Goal: Task Accomplishment & Management: Use online tool/utility

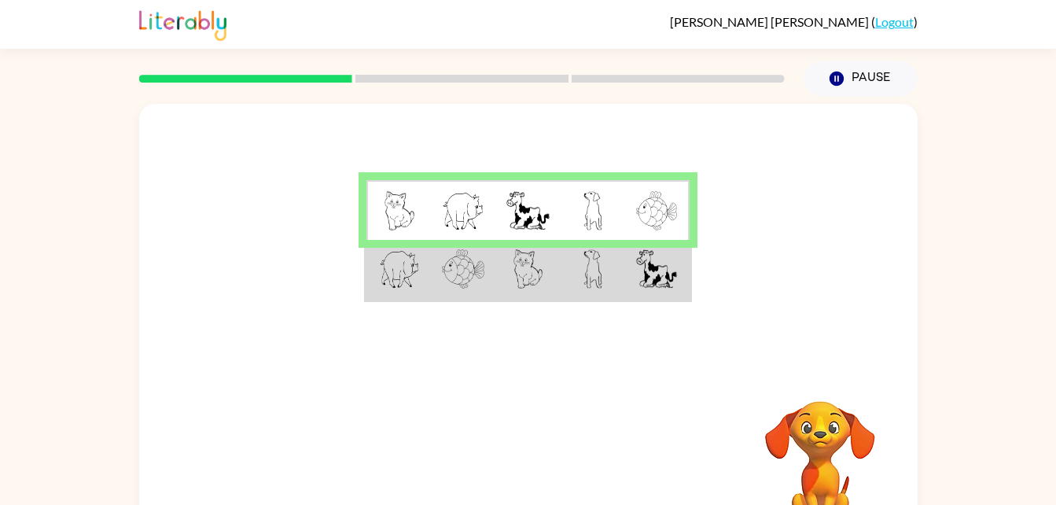
click at [526, 282] on img at bounding box center [529, 268] width 30 height 39
click at [525, 272] on img at bounding box center [529, 268] width 30 height 39
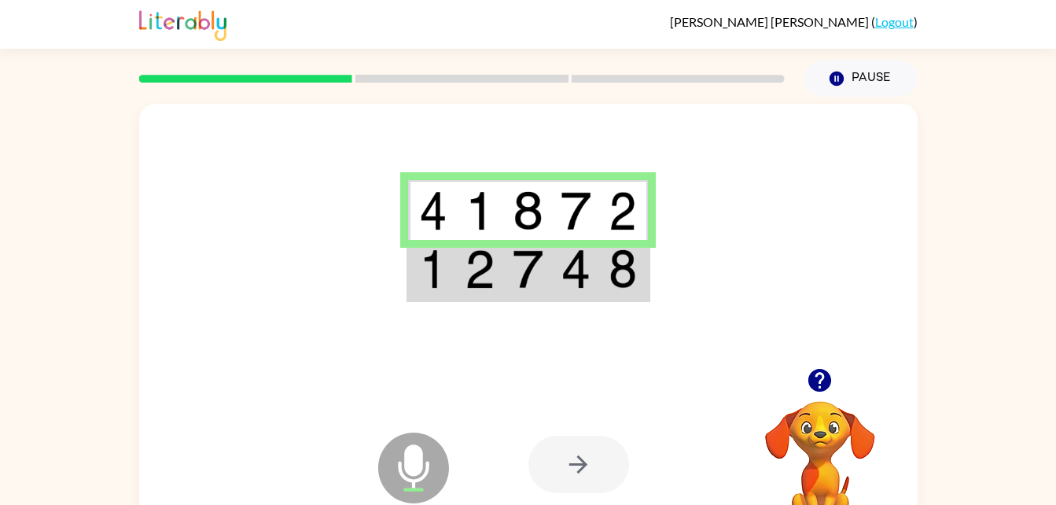
click at [594, 483] on div at bounding box center [579, 464] width 101 height 57
click at [809, 387] on icon "button" at bounding box center [820, 381] width 28 height 28
click at [613, 460] on div at bounding box center [579, 464] width 101 height 57
click at [809, 376] on icon "button" at bounding box center [820, 381] width 28 height 28
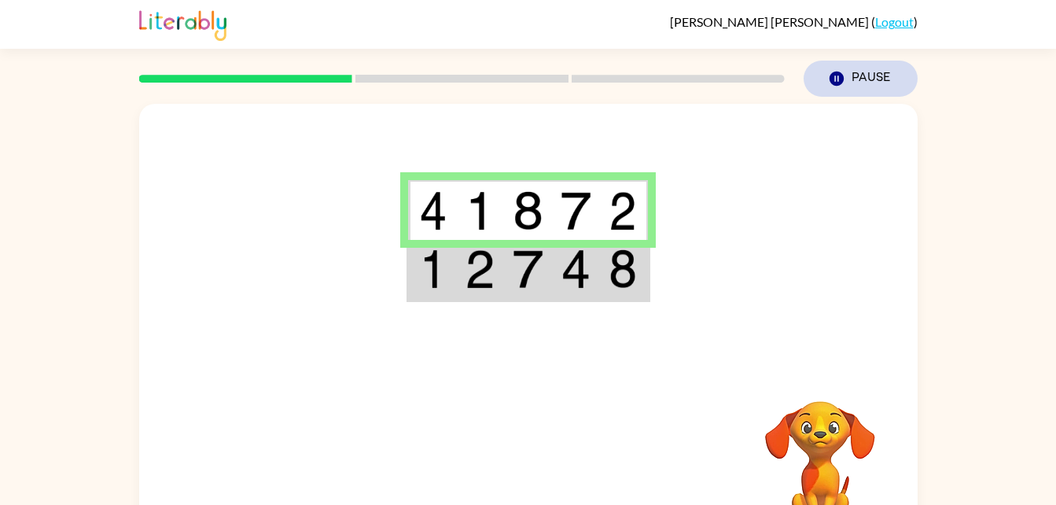
click at [891, 81] on button "Pause Pause" at bounding box center [861, 79] width 114 height 36
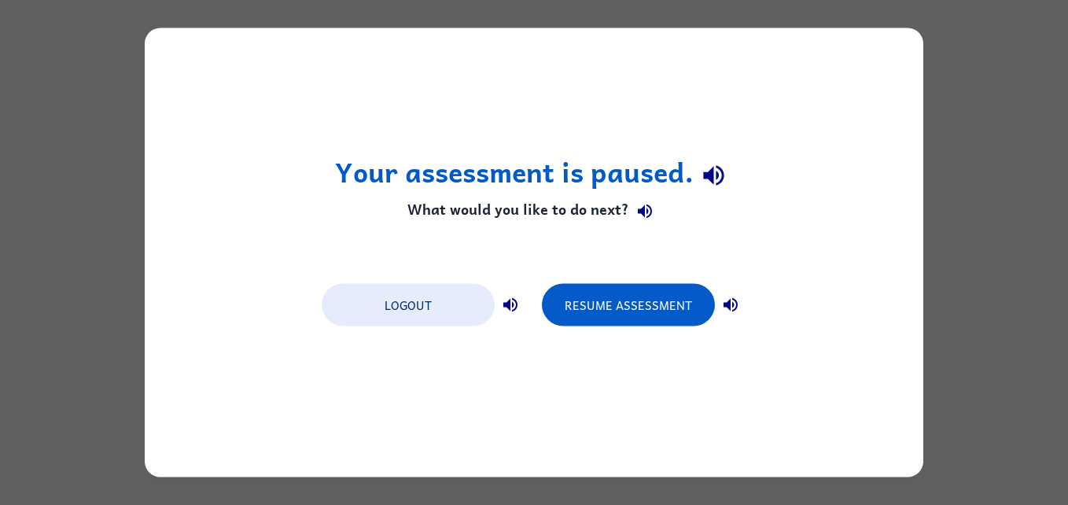
click at [942, 123] on div "Your assessment is paused. What would you like to do next? Logout Resume Assess…" at bounding box center [534, 252] width 1068 height 505
click at [966, 153] on div "Your assessment is paused. What would you like to do next? Logout Resume Assess…" at bounding box center [534, 252] width 1068 height 505
click at [651, 310] on button "Resume Assessment" at bounding box center [628, 305] width 173 height 42
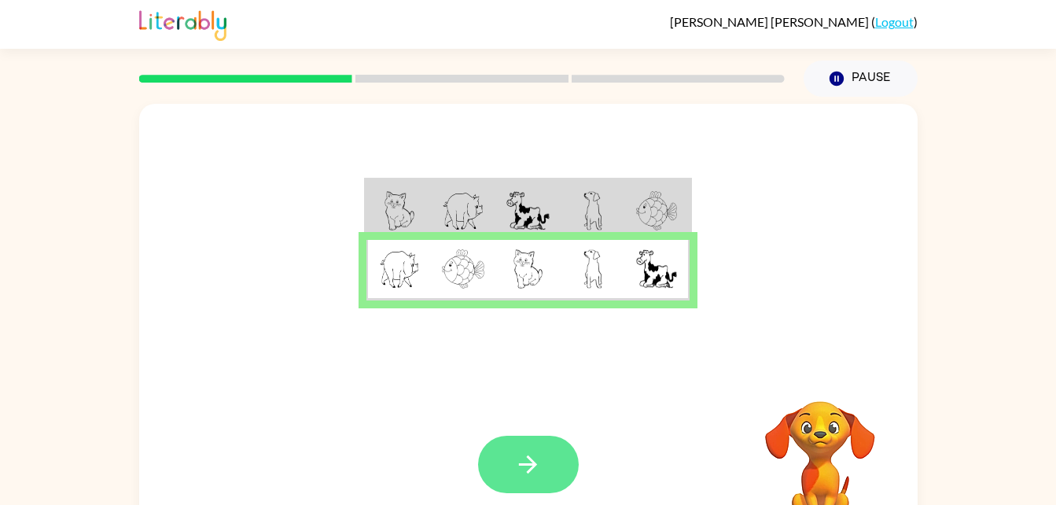
click at [541, 463] on icon "button" at bounding box center [528, 465] width 28 height 28
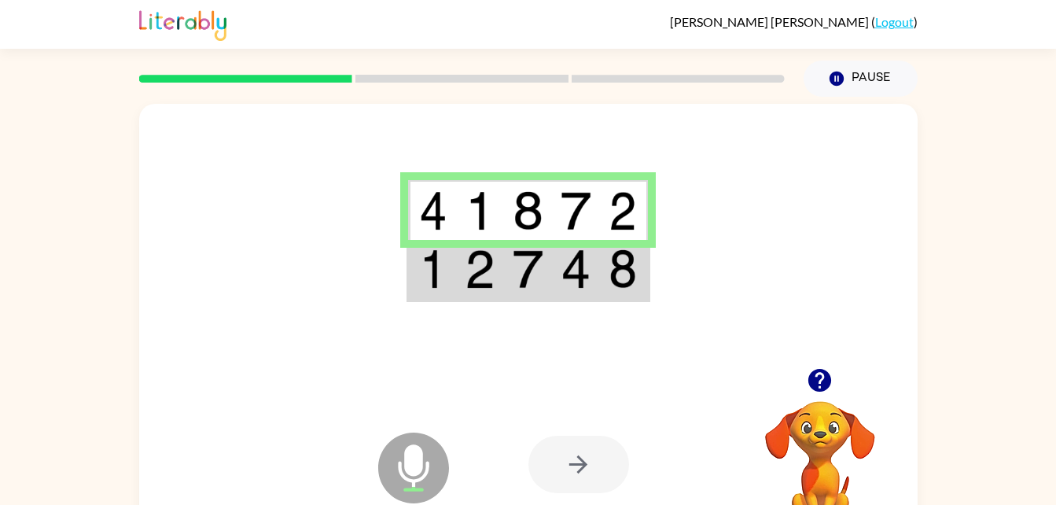
click at [549, 464] on div at bounding box center [579, 464] width 101 height 57
click at [551, 471] on div at bounding box center [579, 464] width 101 height 57
click at [422, 466] on icon "Microphone The Microphone is here when it is your turn to talk" at bounding box center [492, 488] width 236 height 118
click at [543, 483] on div at bounding box center [579, 464] width 101 height 57
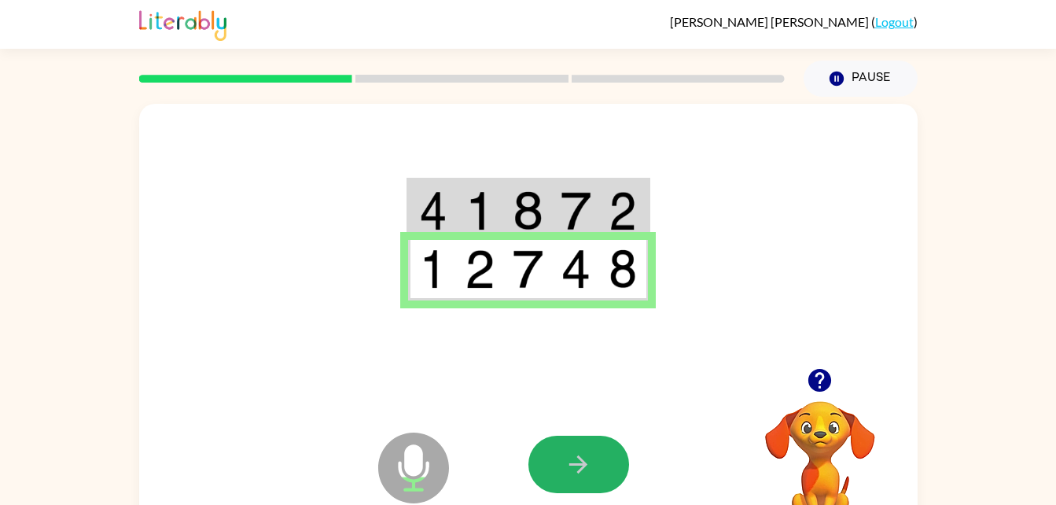
click at [567, 443] on button "button" at bounding box center [579, 464] width 101 height 57
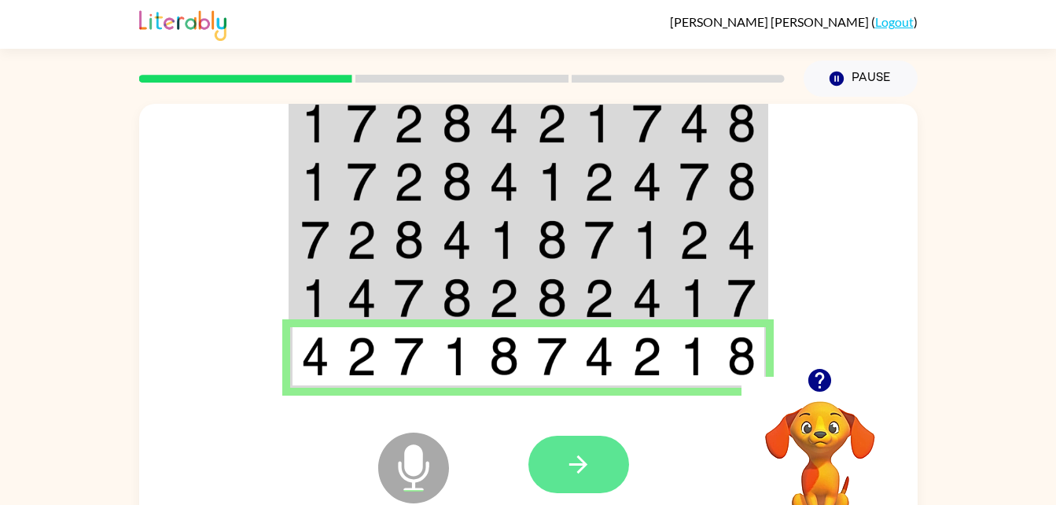
click at [602, 446] on button "button" at bounding box center [579, 464] width 101 height 57
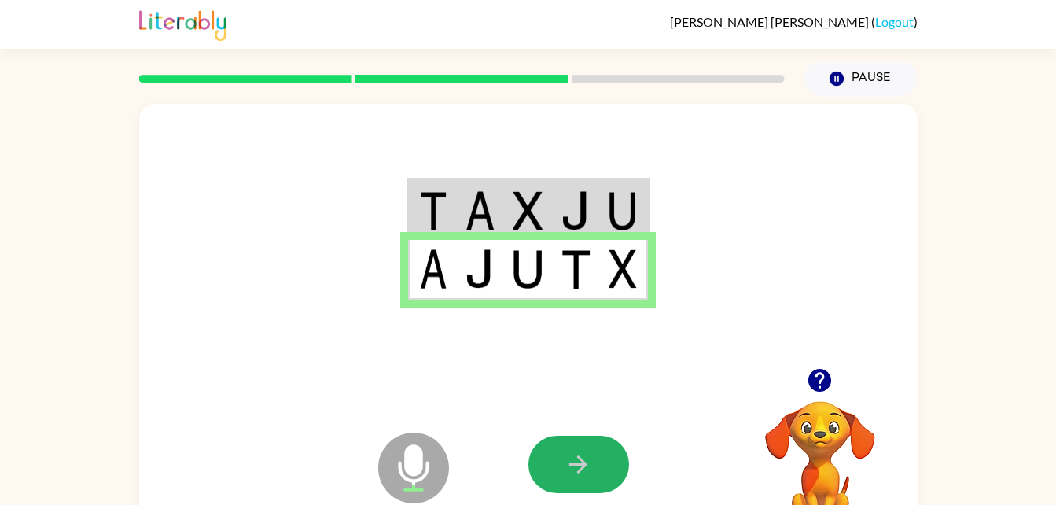
click at [602, 446] on button "button" at bounding box center [579, 464] width 101 height 57
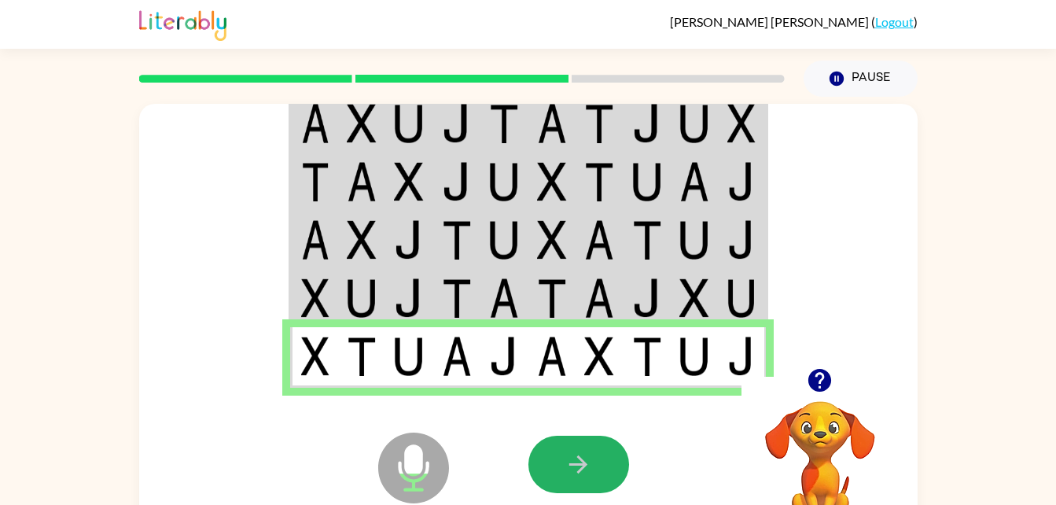
click at [612, 468] on button "button" at bounding box center [579, 464] width 101 height 57
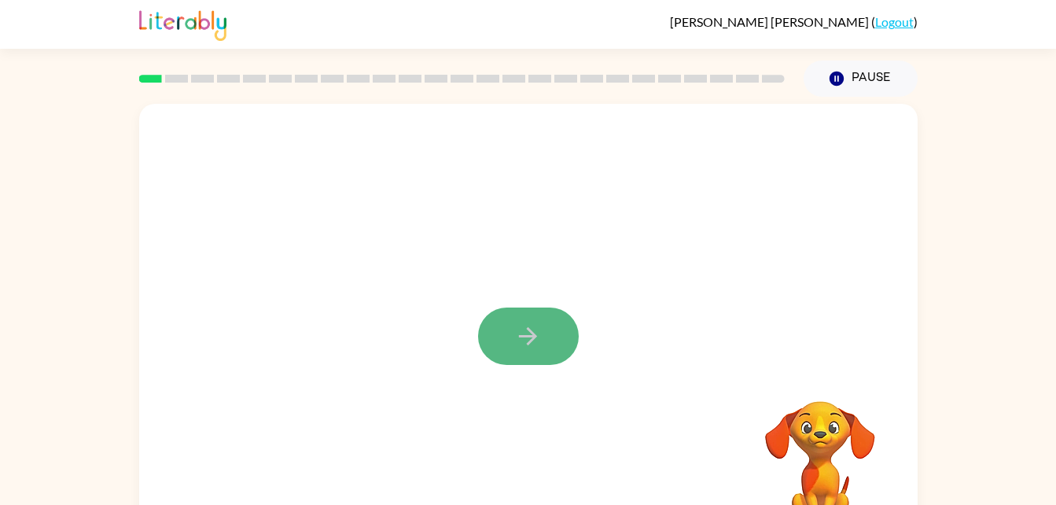
click at [535, 341] on icon "button" at bounding box center [528, 336] width 28 height 28
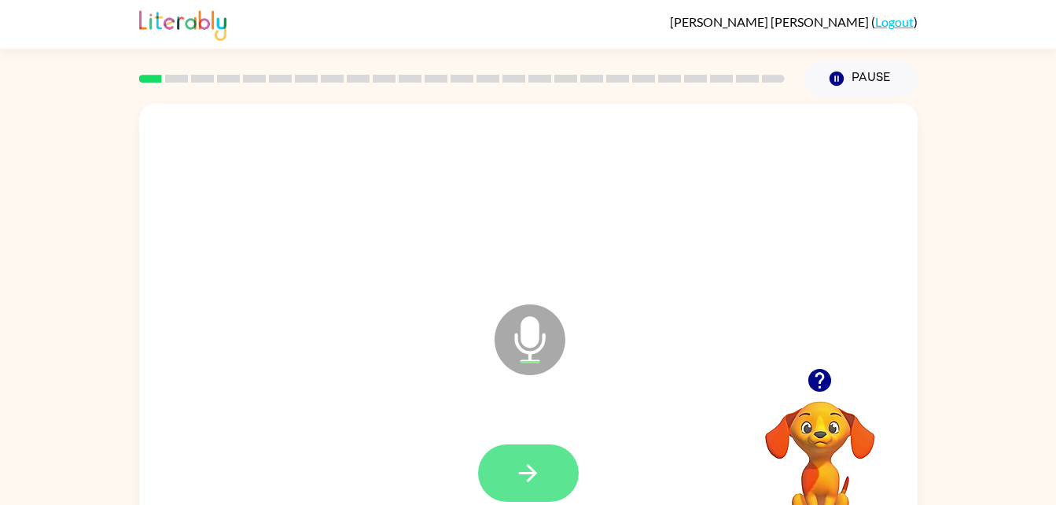
click at [558, 467] on button "button" at bounding box center [528, 472] width 101 height 57
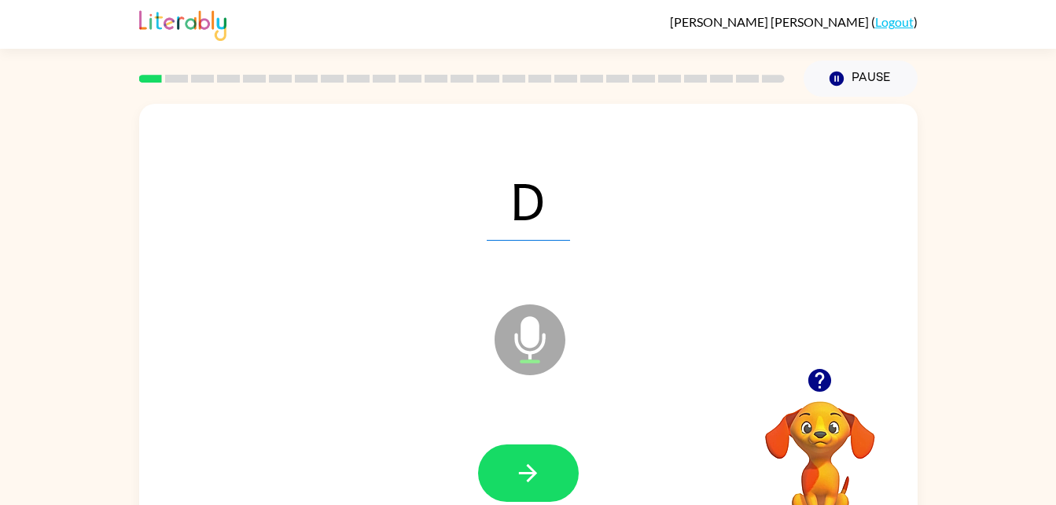
click at [481, 235] on div "D" at bounding box center [528, 199] width 747 height 129
click at [536, 474] on icon "button" at bounding box center [528, 473] width 28 height 28
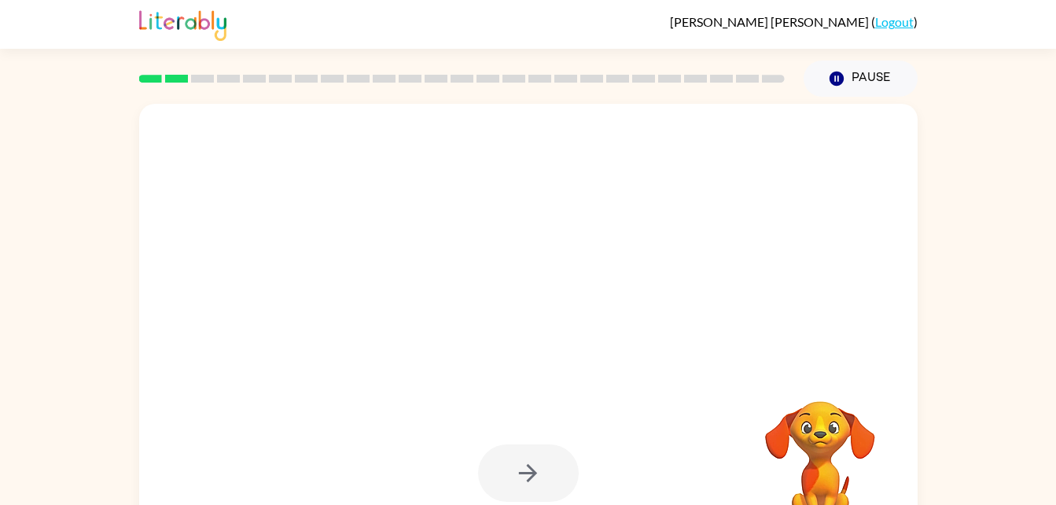
click at [536, 474] on div at bounding box center [528, 472] width 101 height 57
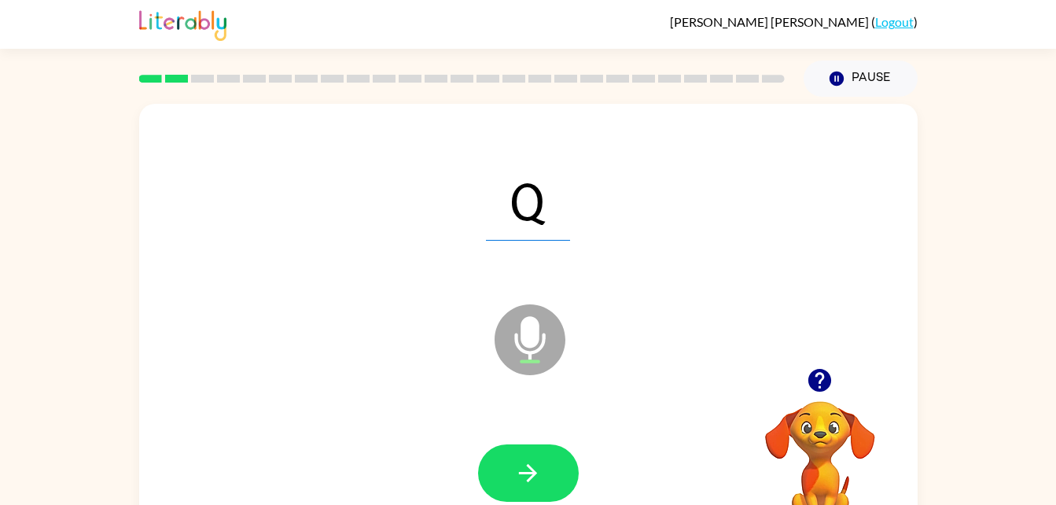
drag, startPoint x: 536, startPoint y: 474, endPoint x: 871, endPoint y: 356, distance: 354.5
click at [871, 356] on div "Q Microphone The Microphone is here when it is your turn to talk Your browser m…" at bounding box center [528, 328] width 779 height 449
click at [553, 458] on button "button" at bounding box center [528, 472] width 101 height 57
click at [554, 459] on button "button" at bounding box center [528, 472] width 101 height 57
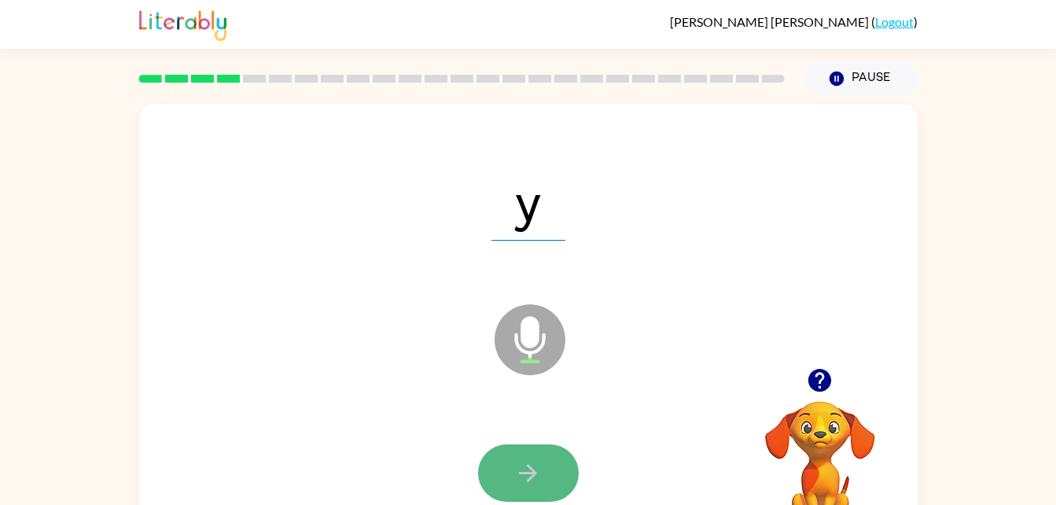
click at [547, 469] on button "button" at bounding box center [528, 472] width 101 height 57
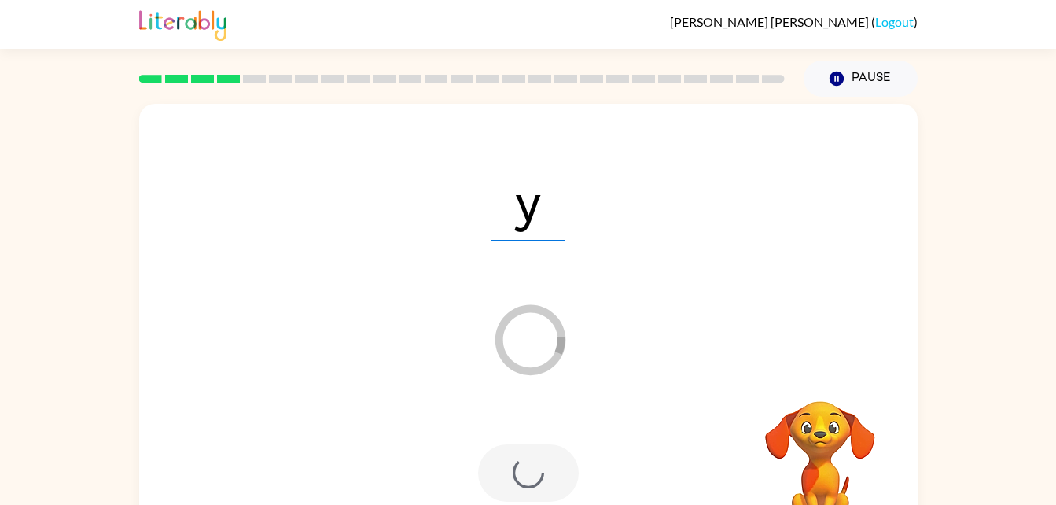
drag, startPoint x: 547, startPoint y: 469, endPoint x: 585, endPoint y: 318, distance: 155.8
click at [585, 318] on div "y Loader Your response is being sent to our graders" at bounding box center [528, 328] width 779 height 449
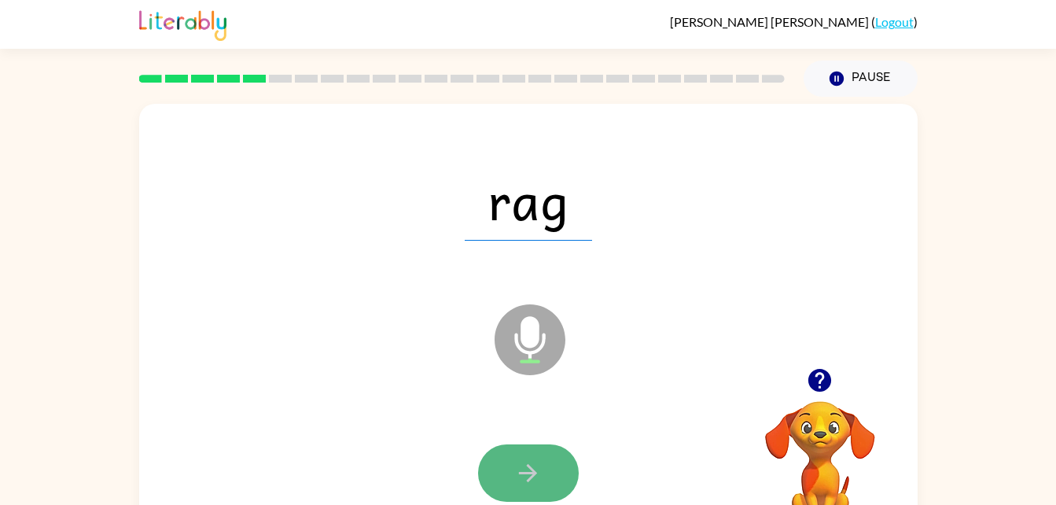
click at [539, 480] on icon "button" at bounding box center [528, 473] width 28 height 28
click at [529, 456] on button "button" at bounding box center [528, 472] width 101 height 57
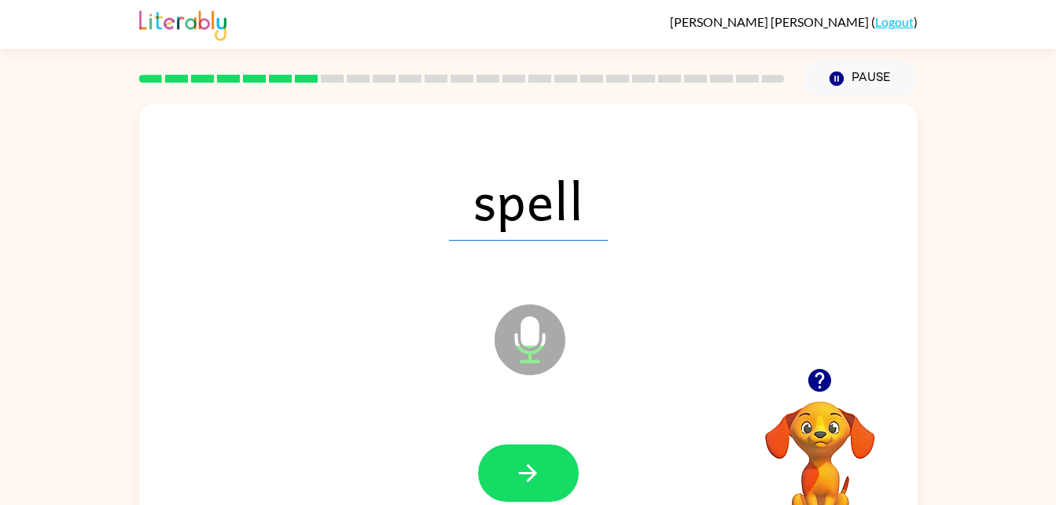
click at [529, 456] on button "button" at bounding box center [528, 472] width 101 height 57
drag, startPoint x: 529, startPoint y: 456, endPoint x: 381, endPoint y: 445, distance: 149.1
click at [381, 445] on div at bounding box center [528, 473] width 747 height 129
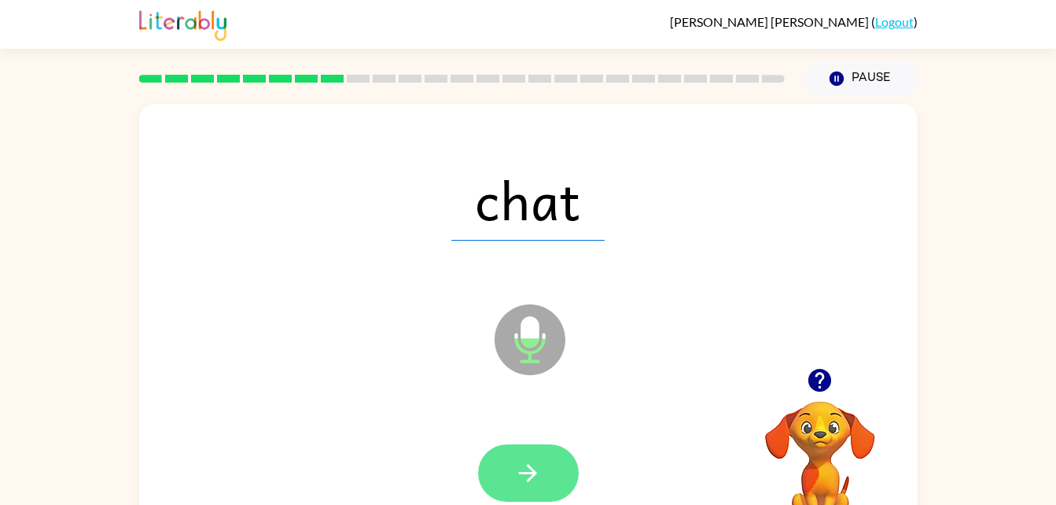
click at [535, 479] on icon "button" at bounding box center [528, 473] width 28 height 28
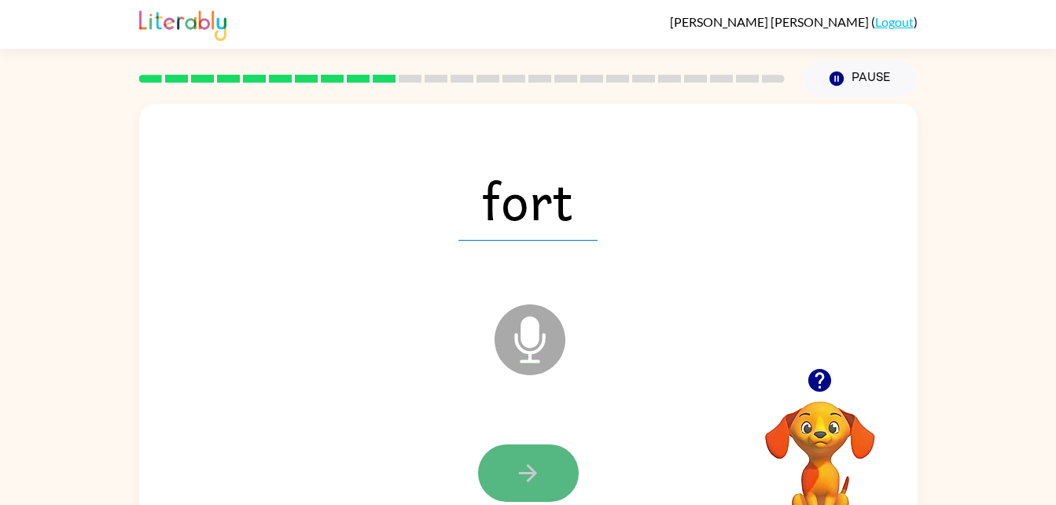
click at [555, 487] on button "button" at bounding box center [528, 472] width 101 height 57
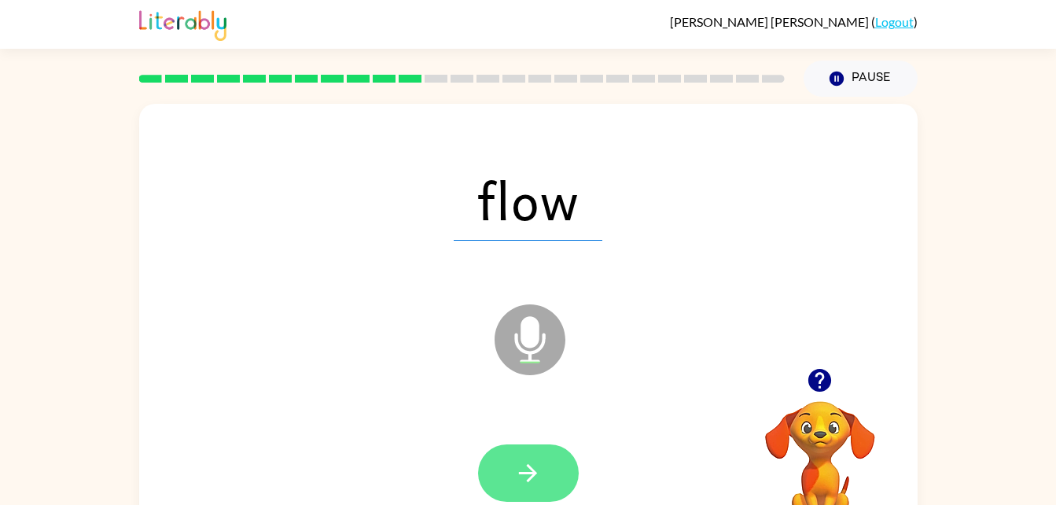
click at [547, 478] on button "button" at bounding box center [528, 472] width 101 height 57
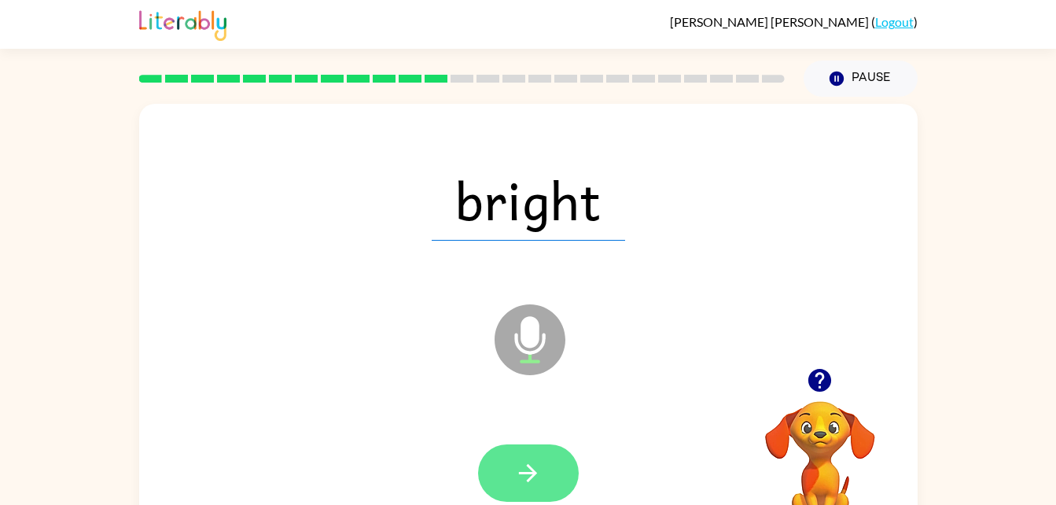
click at [532, 482] on icon "button" at bounding box center [528, 473] width 28 height 28
click at [532, 482] on div at bounding box center [528, 472] width 101 height 57
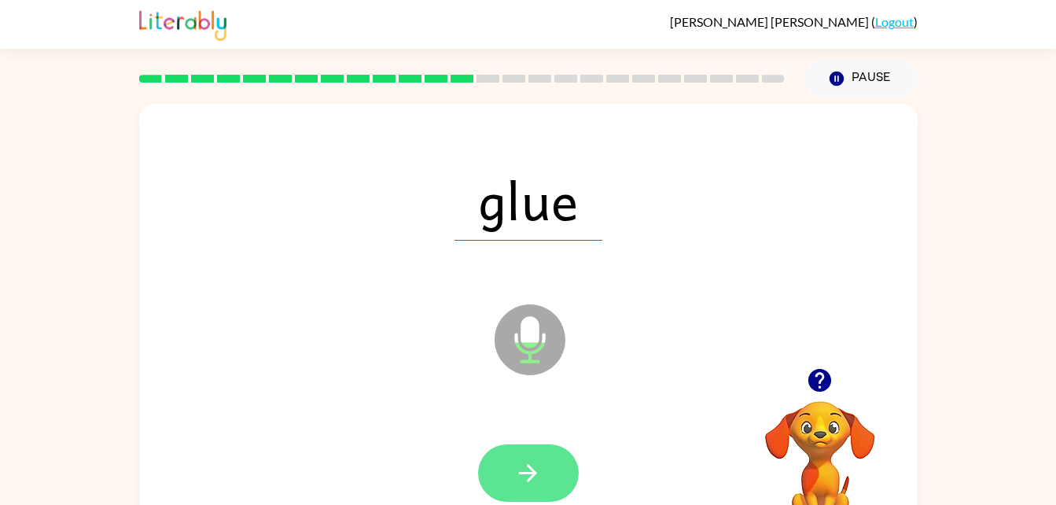
click at [532, 482] on icon "button" at bounding box center [528, 473] width 28 height 28
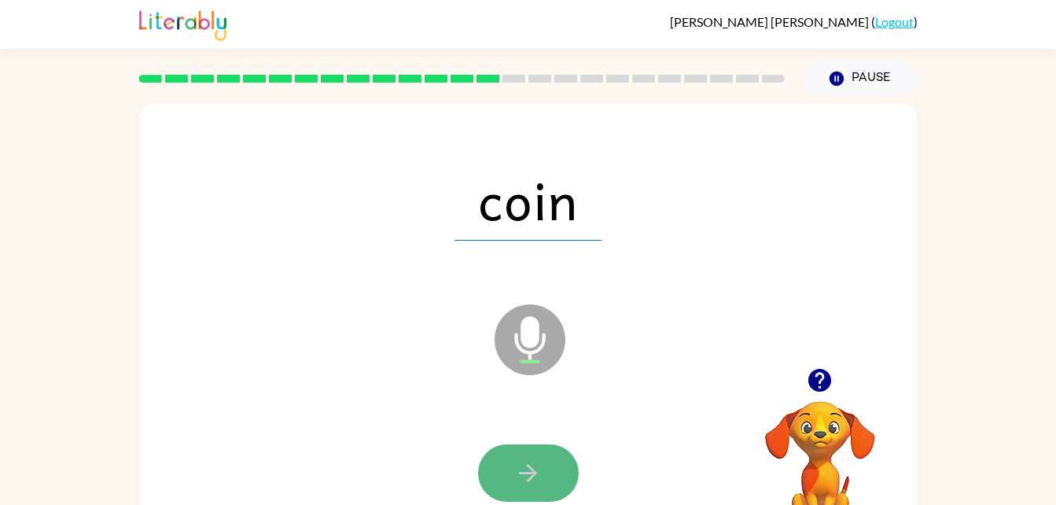
click at [528, 466] on icon "button" at bounding box center [528, 473] width 18 height 18
click at [529, 468] on icon "button" at bounding box center [528, 473] width 18 height 18
click at [511, 481] on button "button" at bounding box center [528, 472] width 101 height 57
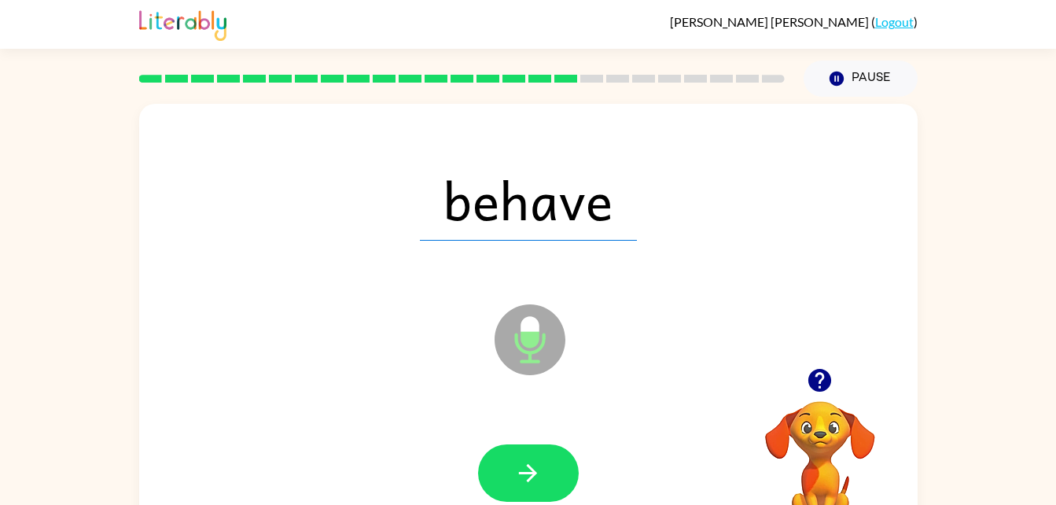
click at [761, 260] on div "behave" at bounding box center [528, 199] width 747 height 129
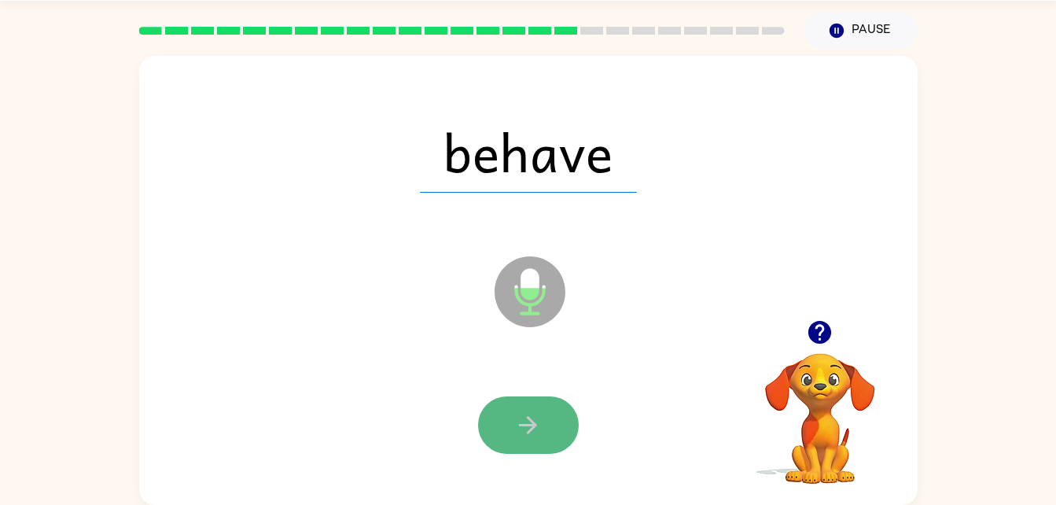
click at [531, 425] on icon "button" at bounding box center [528, 425] width 18 height 18
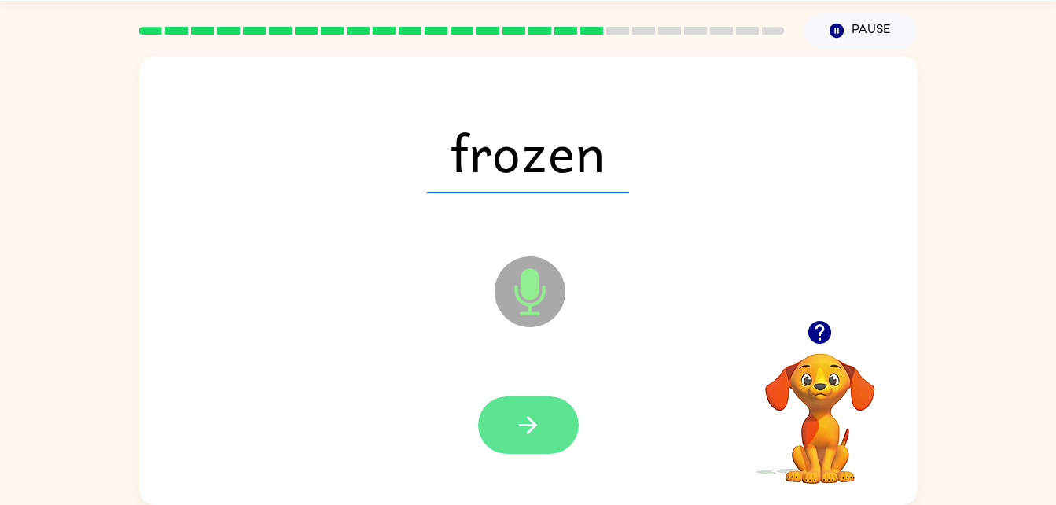
click at [534, 423] on icon "button" at bounding box center [528, 425] width 18 height 18
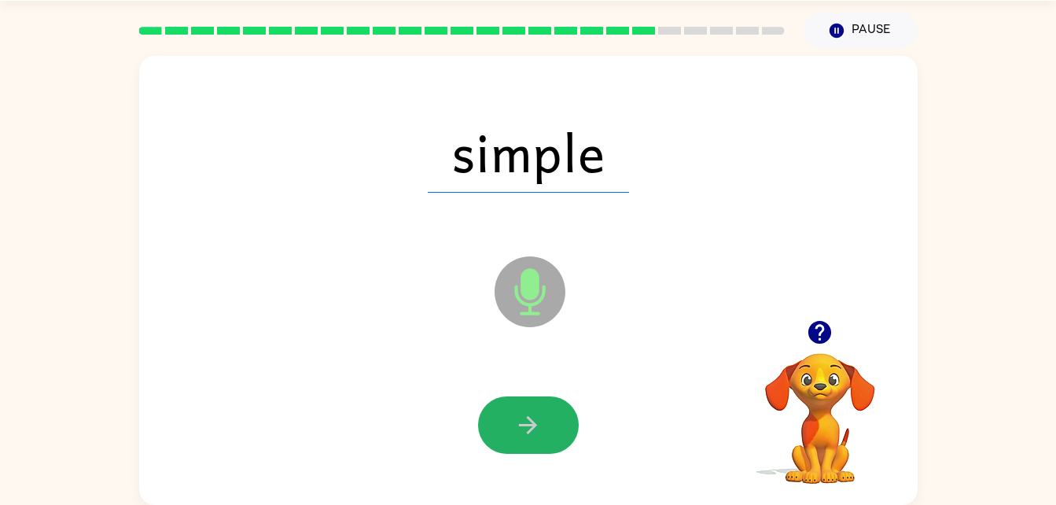
click at [534, 423] on icon "button" at bounding box center [528, 425] width 18 height 18
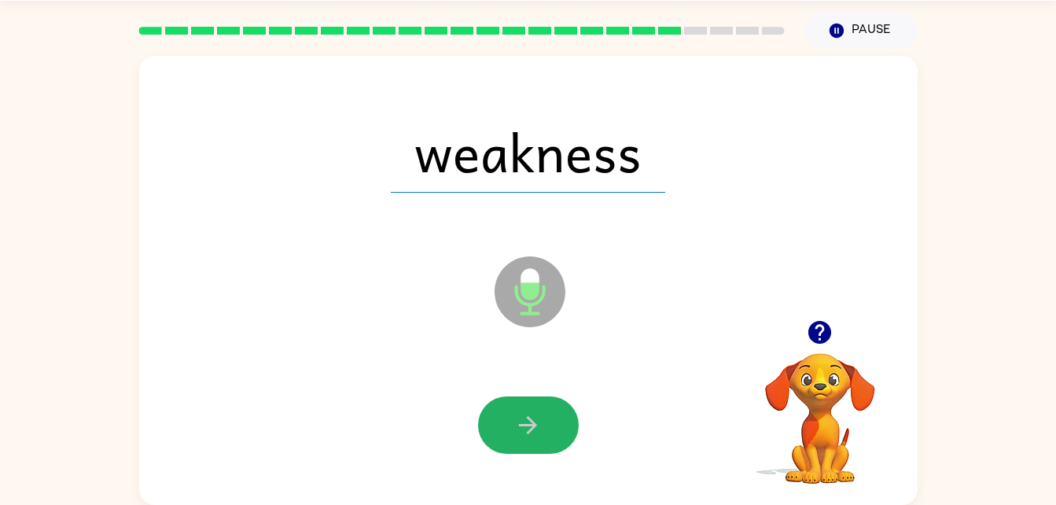
click at [534, 423] on icon "button" at bounding box center [528, 425] width 18 height 18
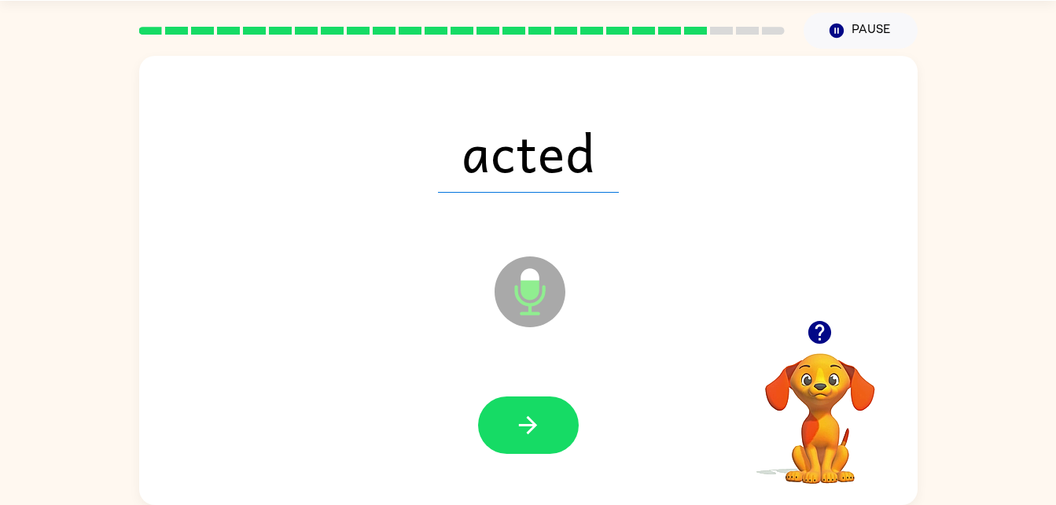
click at [375, 487] on div at bounding box center [528, 425] width 747 height 129
click at [513, 462] on div at bounding box center [528, 425] width 747 height 129
click at [517, 438] on icon "button" at bounding box center [528, 425] width 28 height 28
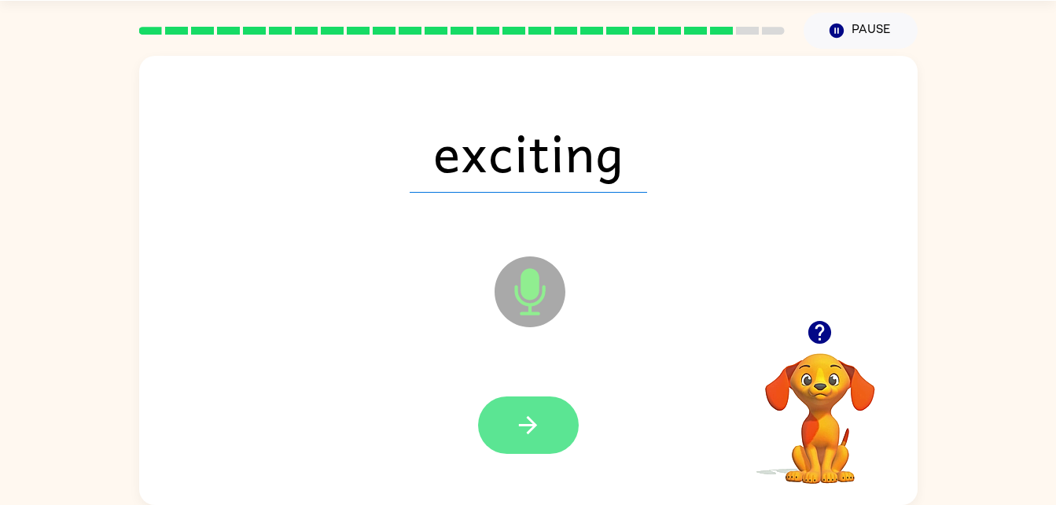
click at [544, 417] on button "button" at bounding box center [528, 424] width 101 height 57
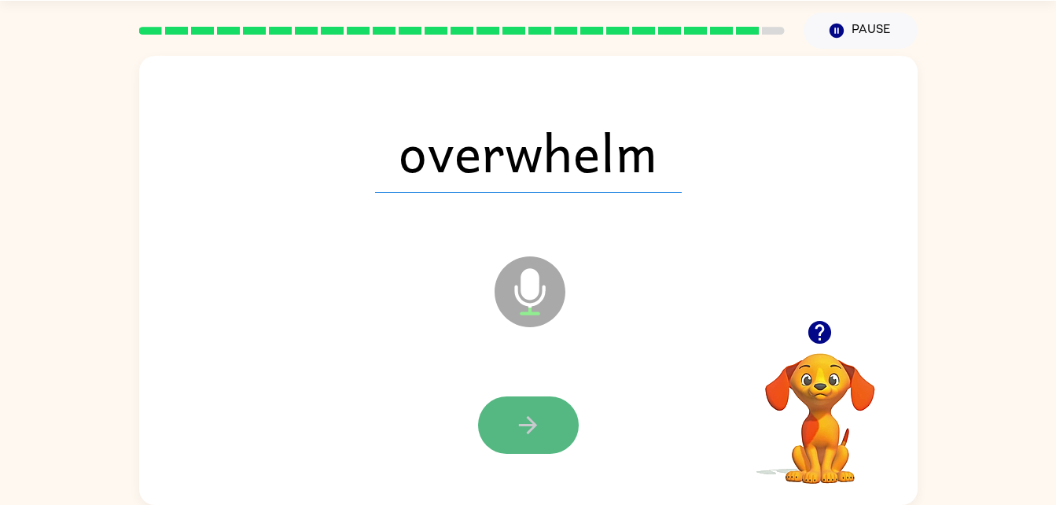
click at [525, 424] on icon "button" at bounding box center [528, 425] width 18 height 18
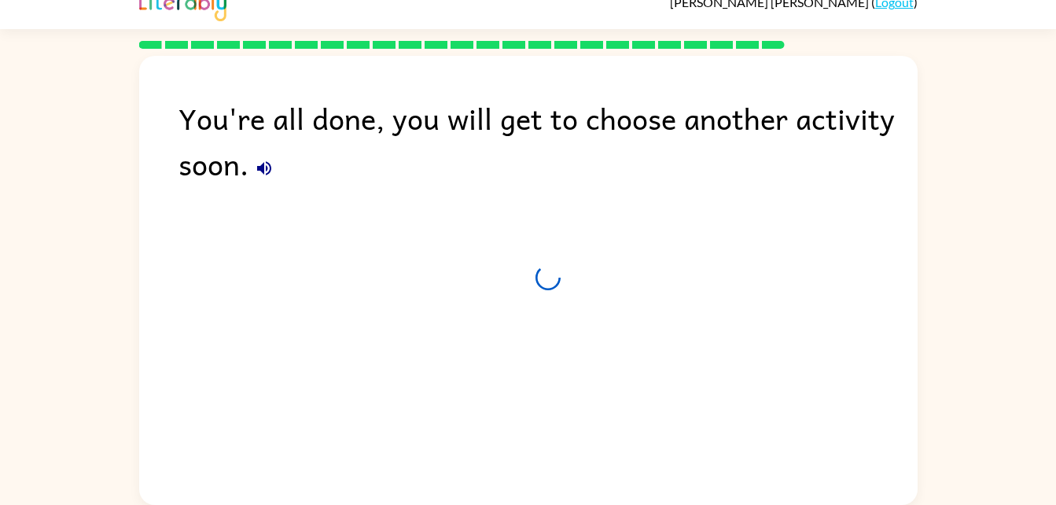
scroll to position [20, 0]
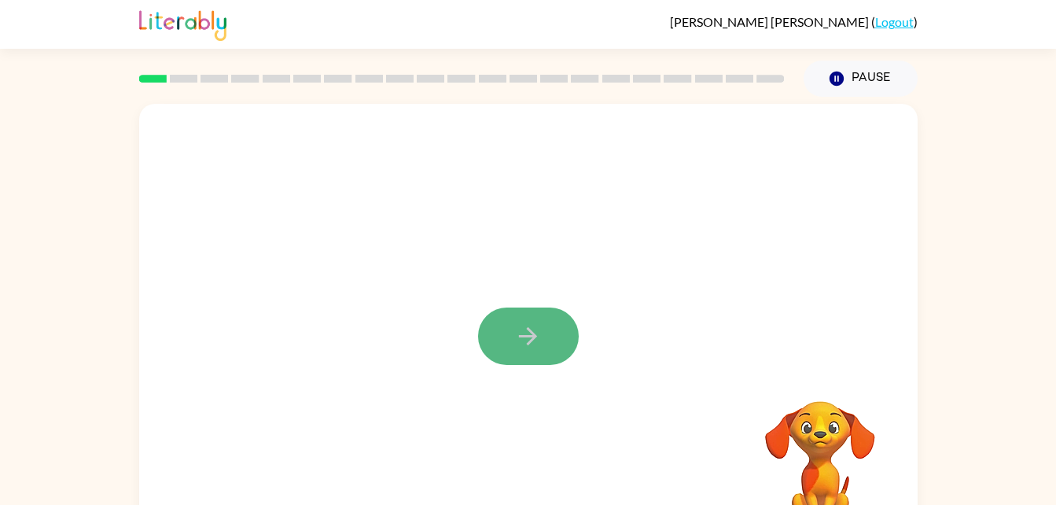
click at [518, 333] on icon "button" at bounding box center [528, 336] width 28 height 28
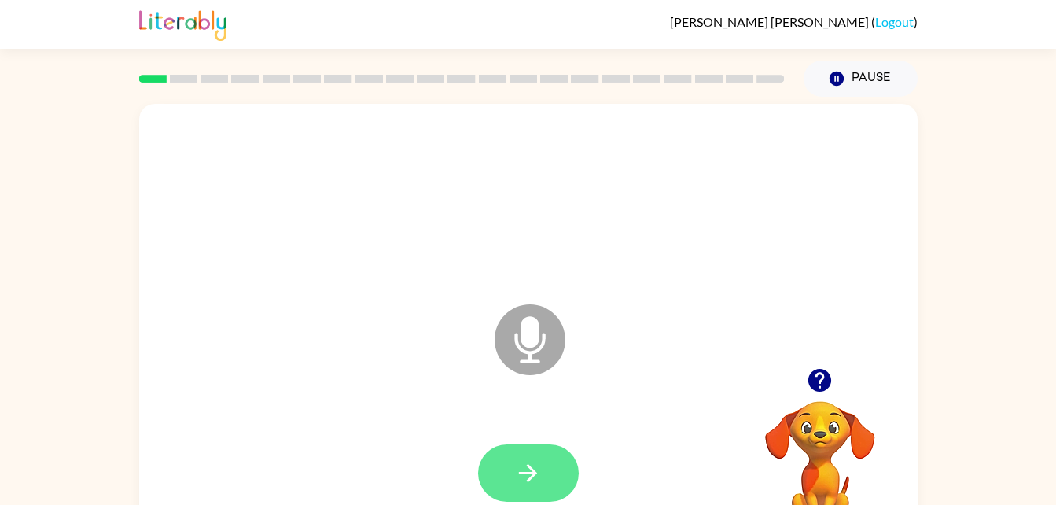
click at [553, 453] on button "button" at bounding box center [528, 472] width 101 height 57
click at [536, 453] on button "button" at bounding box center [528, 472] width 101 height 57
click at [532, 456] on button "button" at bounding box center [528, 472] width 101 height 57
click at [540, 465] on icon "button" at bounding box center [528, 473] width 28 height 28
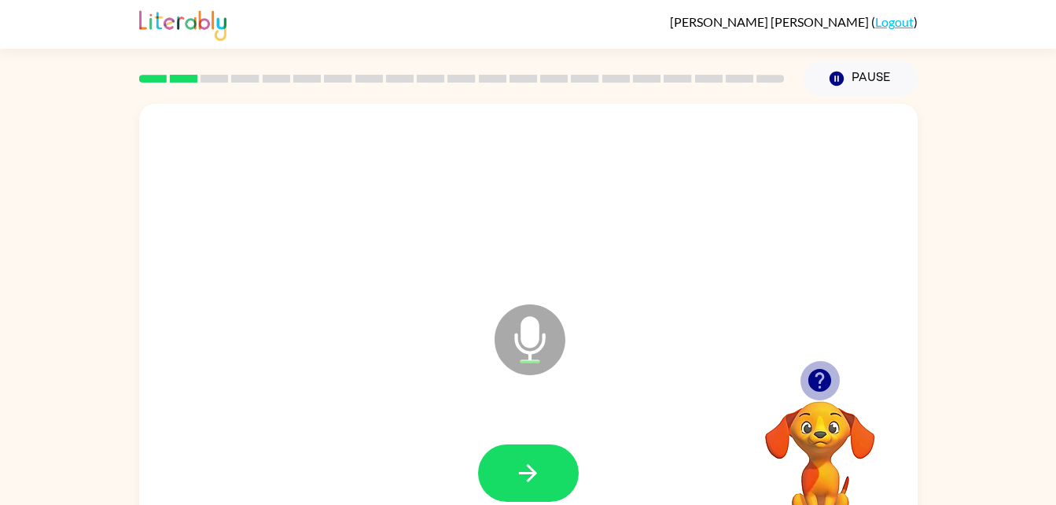
click at [816, 368] on icon "button" at bounding box center [820, 381] width 28 height 28
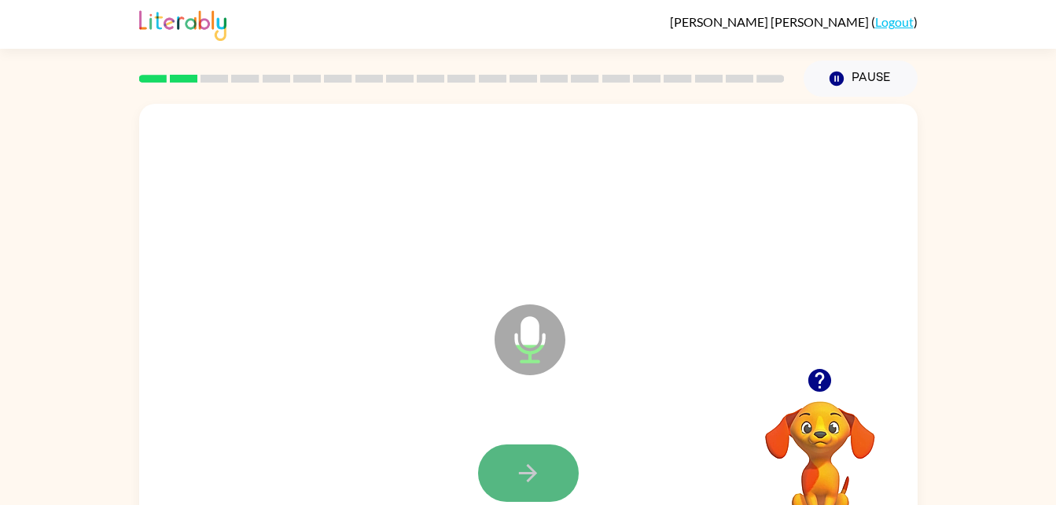
click at [554, 464] on button "button" at bounding box center [528, 472] width 101 height 57
click at [544, 461] on button "button" at bounding box center [528, 472] width 101 height 57
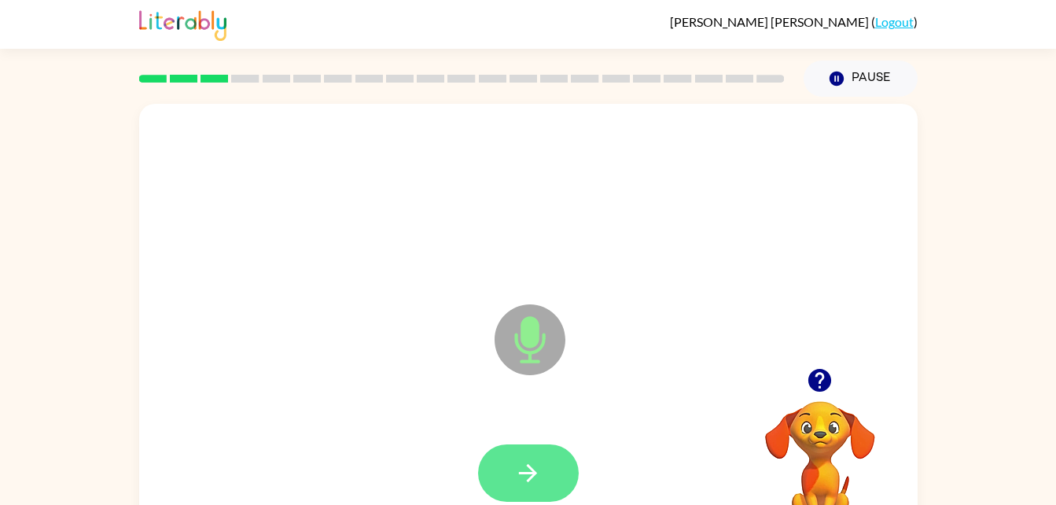
click at [542, 484] on button "button" at bounding box center [528, 472] width 101 height 57
click at [543, 482] on button "button" at bounding box center [528, 472] width 101 height 57
click at [515, 470] on icon "button" at bounding box center [528, 473] width 28 height 28
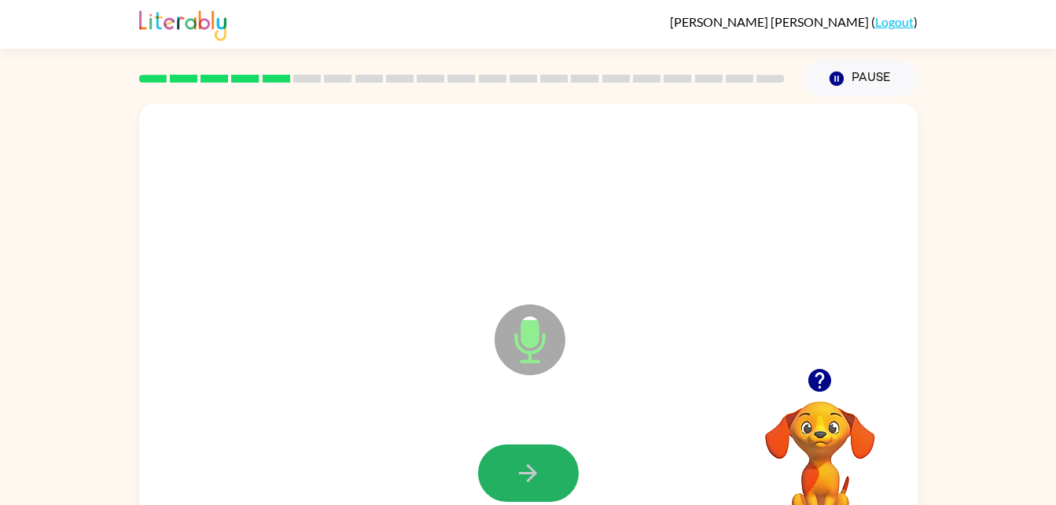
click at [515, 470] on icon "button" at bounding box center [528, 473] width 28 height 28
click at [836, 381] on button "button" at bounding box center [820, 380] width 40 height 40
click at [562, 469] on button "button" at bounding box center [528, 472] width 101 height 57
click at [543, 467] on button "button" at bounding box center [528, 472] width 101 height 57
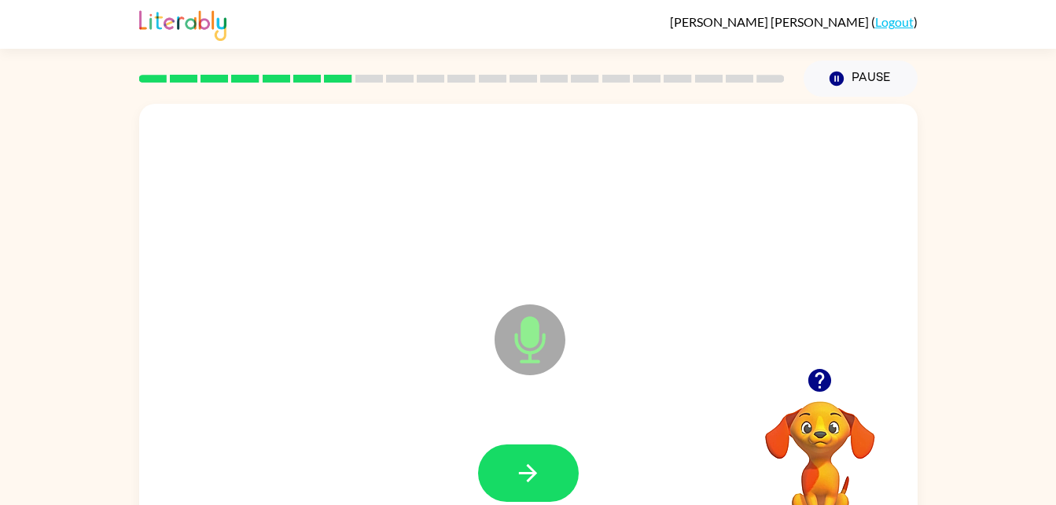
click at [543, 467] on button "button" at bounding box center [528, 472] width 101 height 57
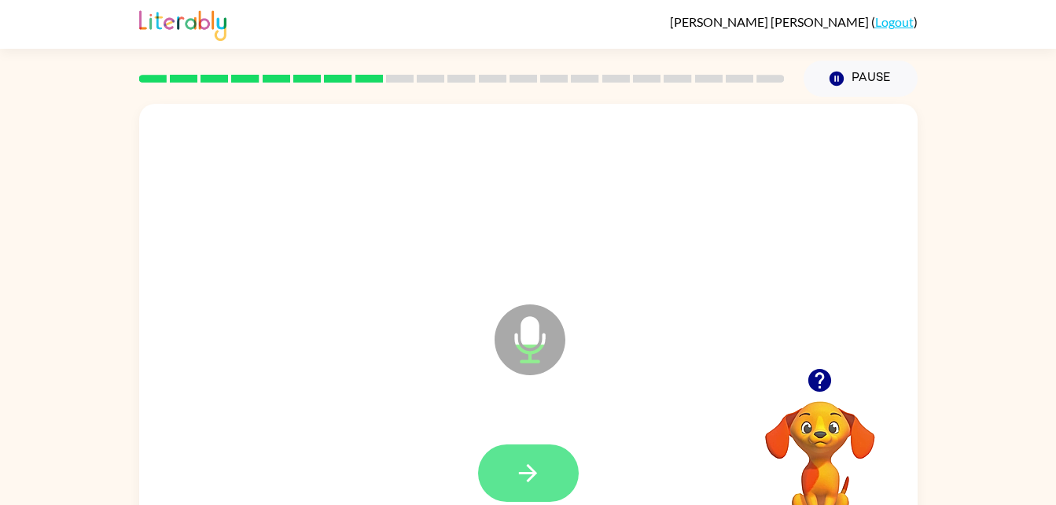
click at [504, 469] on button "button" at bounding box center [528, 472] width 101 height 57
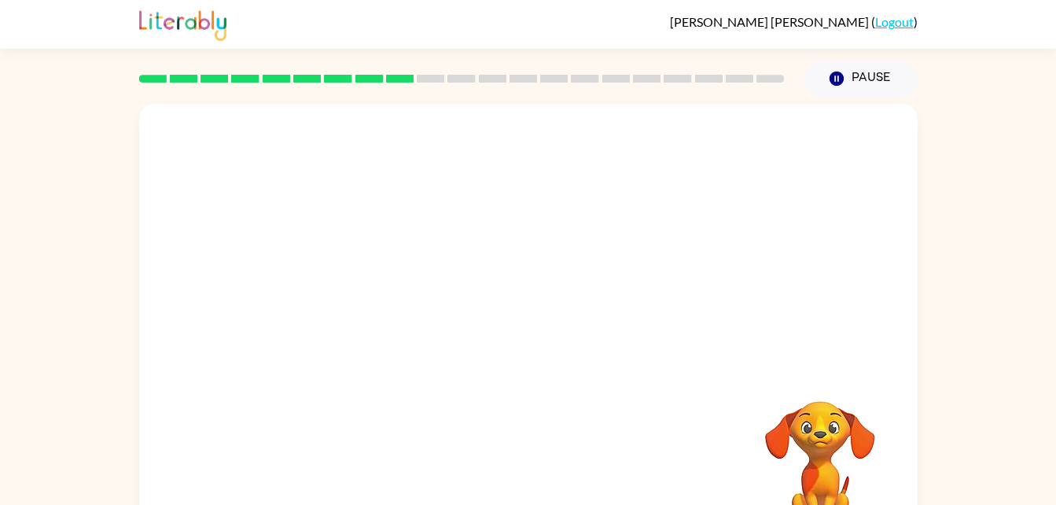
click at [787, 348] on div at bounding box center [528, 236] width 779 height 264
click at [547, 333] on div at bounding box center [528, 328] width 779 height 449
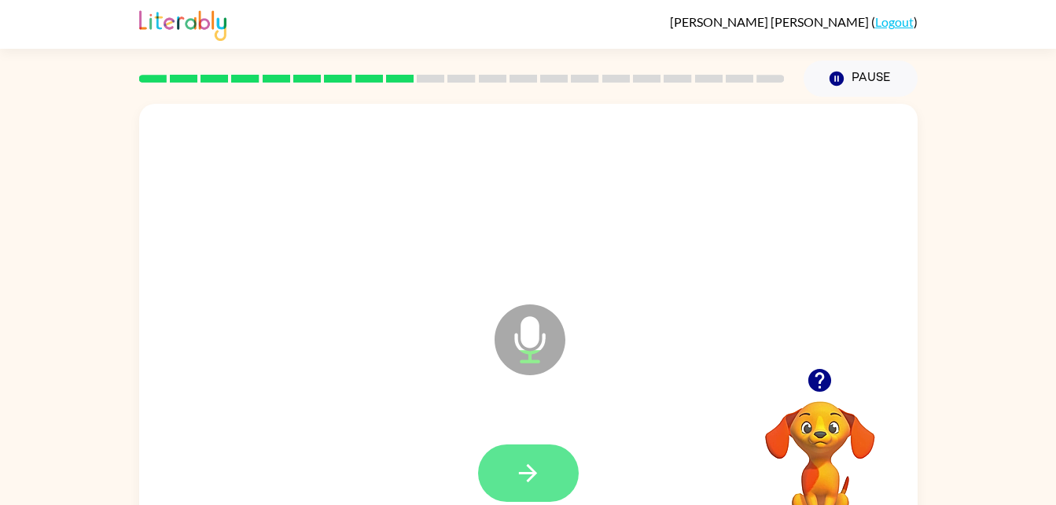
click at [524, 471] on icon "button" at bounding box center [528, 473] width 28 height 28
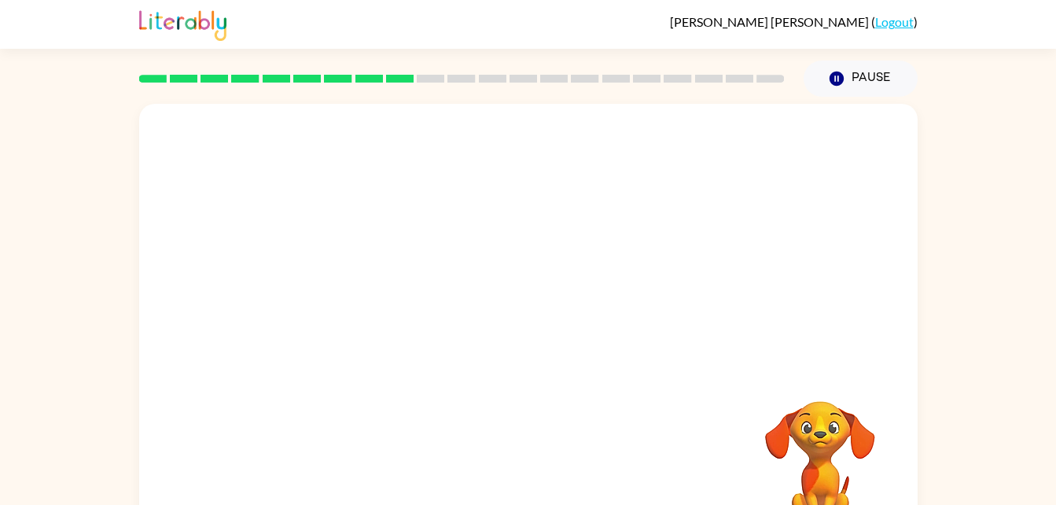
drag, startPoint x: 524, startPoint y: 471, endPoint x: 461, endPoint y: 419, distance: 81.6
click at [461, 419] on div "Your browser must support playing .mp4 files to use Literably. Please try using…" at bounding box center [528, 328] width 779 height 449
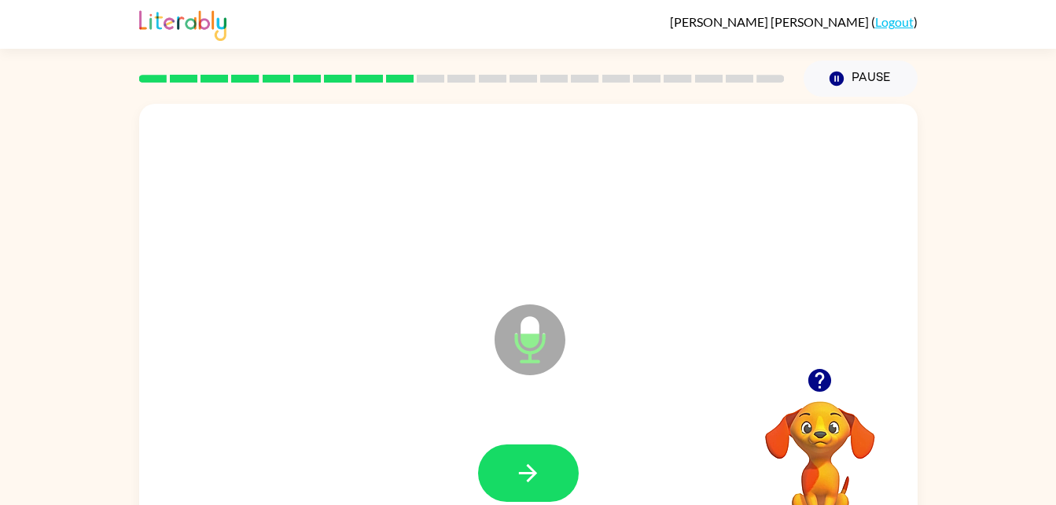
click at [462, 425] on div at bounding box center [528, 473] width 747 height 129
click at [509, 455] on button "button" at bounding box center [528, 472] width 101 height 57
click at [538, 481] on icon "button" at bounding box center [528, 473] width 28 height 28
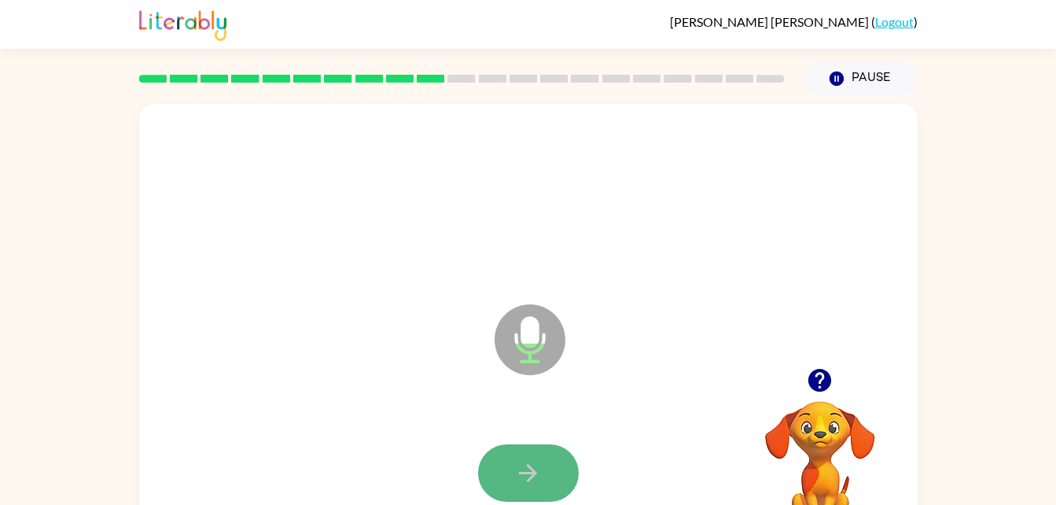
click at [556, 452] on button "button" at bounding box center [528, 472] width 101 height 57
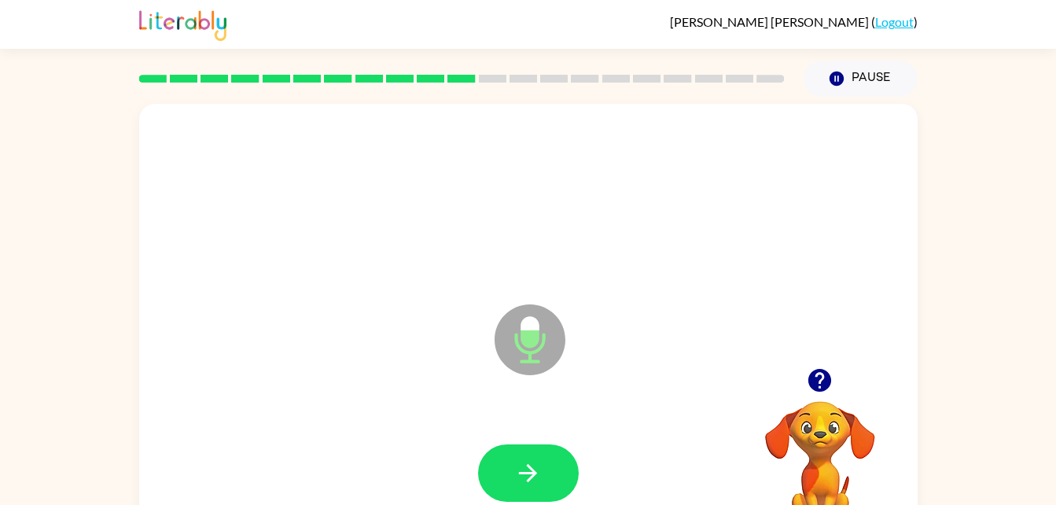
click at [556, 452] on button "button" at bounding box center [528, 472] width 101 height 57
click at [545, 495] on button "button" at bounding box center [528, 472] width 101 height 57
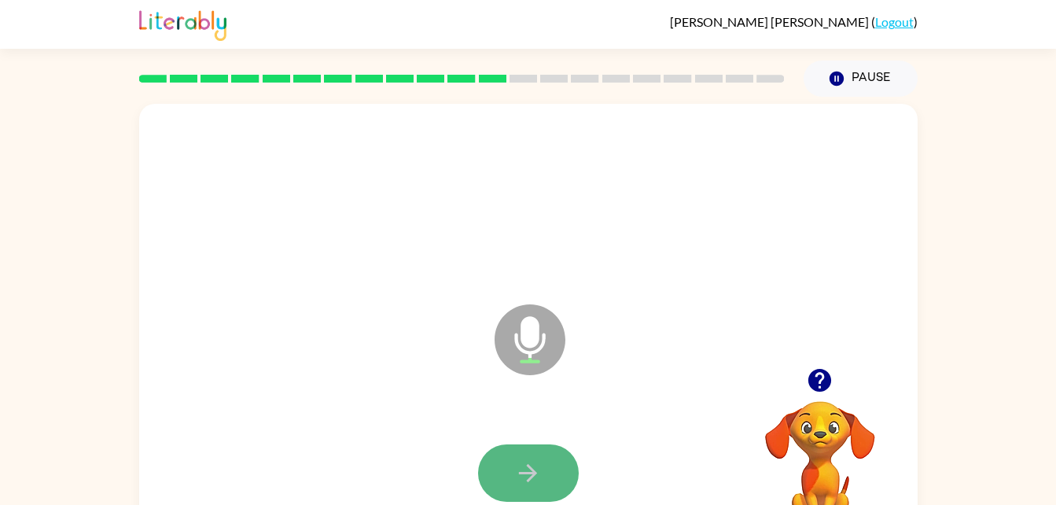
click at [549, 460] on button "button" at bounding box center [528, 472] width 101 height 57
drag, startPoint x: 549, startPoint y: 460, endPoint x: 938, endPoint y: 355, distance: 403.3
click at [938, 355] on div "Microphone The Microphone is here when it is your turn to talk Your browser mus…" at bounding box center [528, 325] width 1056 height 456
click at [543, 461] on button "button" at bounding box center [528, 472] width 101 height 57
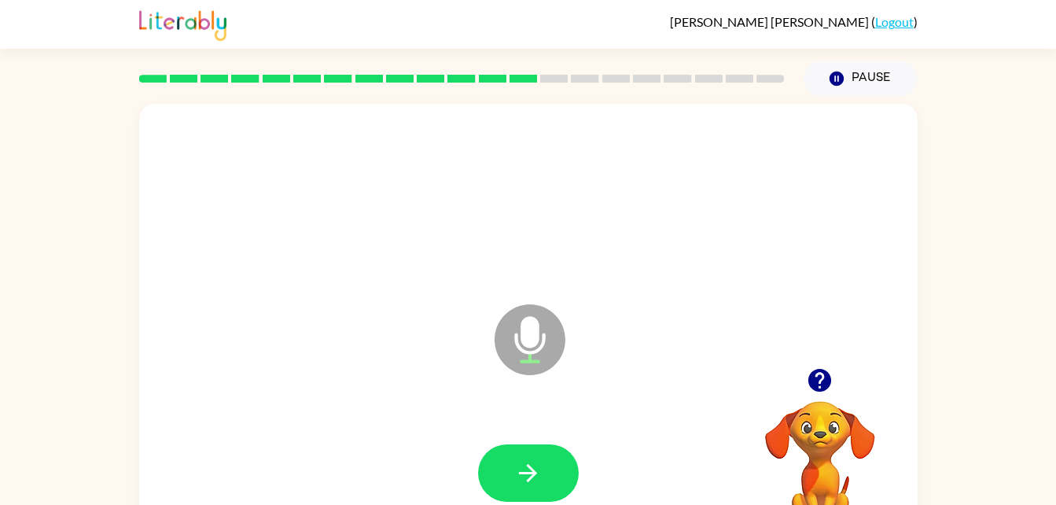
drag, startPoint x: 543, startPoint y: 461, endPoint x: 864, endPoint y: 437, distance: 321.0
drag, startPoint x: 864, startPoint y: 437, endPoint x: 551, endPoint y: 459, distance: 313.0
click at [551, 459] on button "button" at bounding box center [528, 472] width 101 height 57
click at [540, 471] on icon "button" at bounding box center [528, 473] width 28 height 28
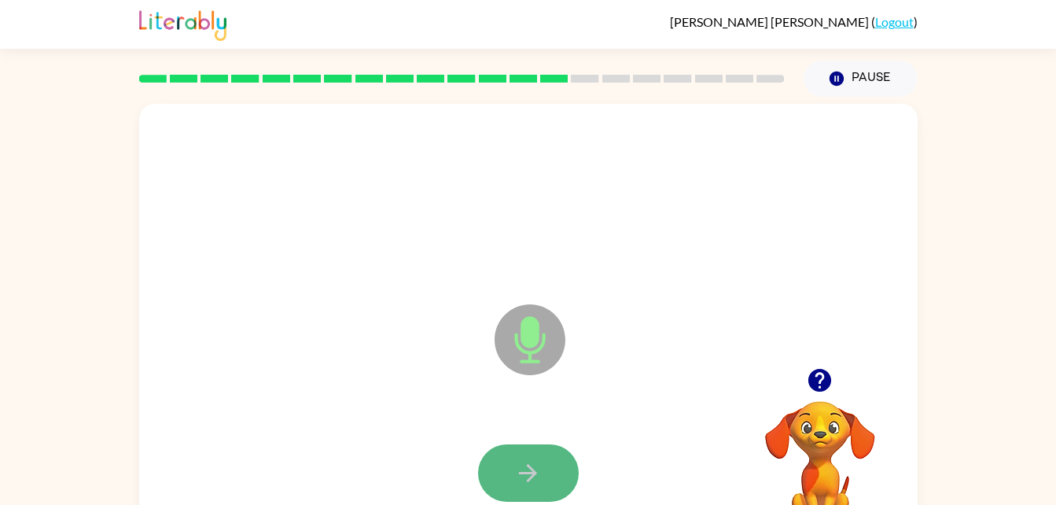
click at [540, 471] on icon "button" at bounding box center [528, 473] width 28 height 28
click at [540, 464] on icon "button" at bounding box center [528, 473] width 28 height 28
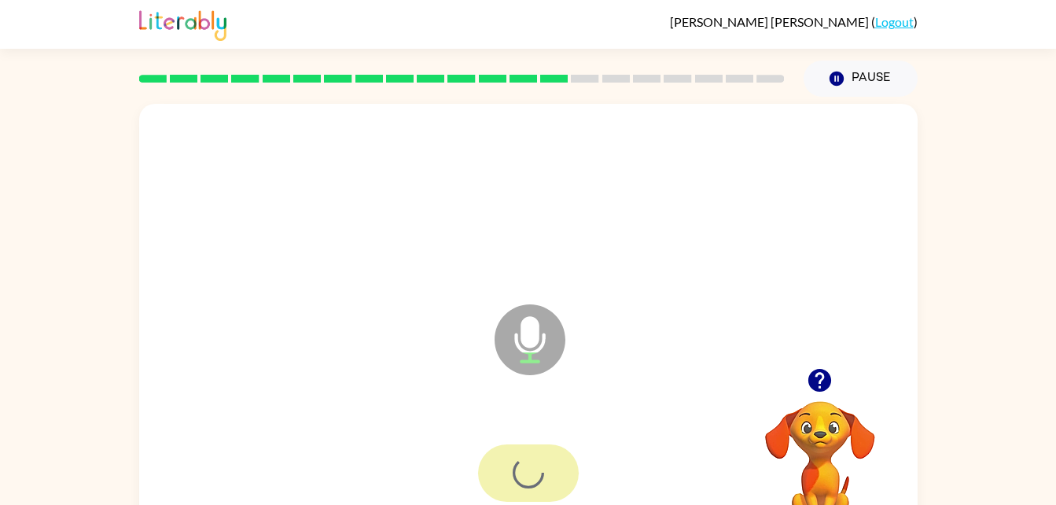
click at [540, 464] on div at bounding box center [528, 472] width 101 height 57
click at [540, 464] on icon "button" at bounding box center [528, 473] width 28 height 28
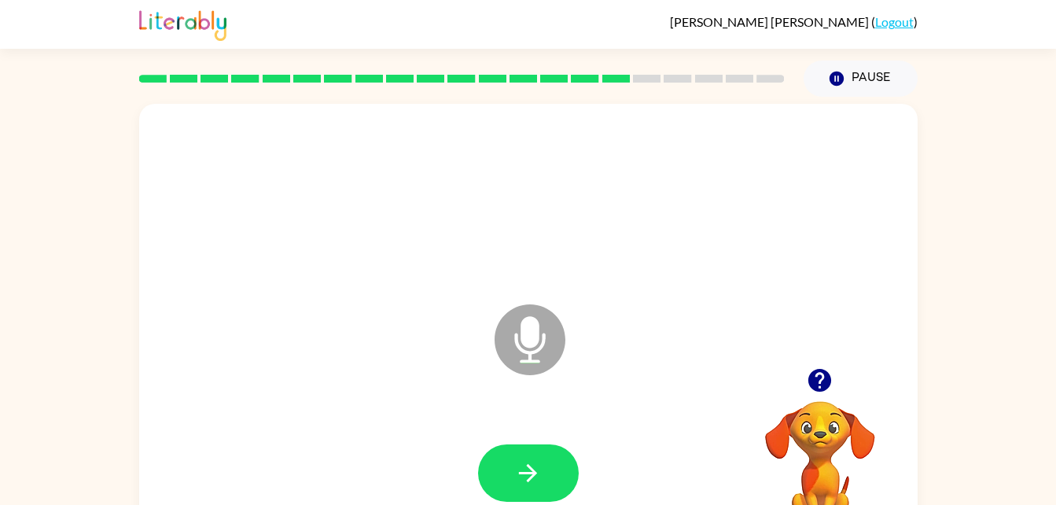
drag, startPoint x: 627, startPoint y: 407, endPoint x: 613, endPoint y: 409, distance: 14.2
click at [627, 407] on icon "Microphone The Microphone is here when it is your turn to talk" at bounding box center [609, 359] width 236 height 118
click at [814, 383] on icon "button" at bounding box center [820, 380] width 23 height 23
click at [543, 460] on button "button" at bounding box center [528, 472] width 101 height 57
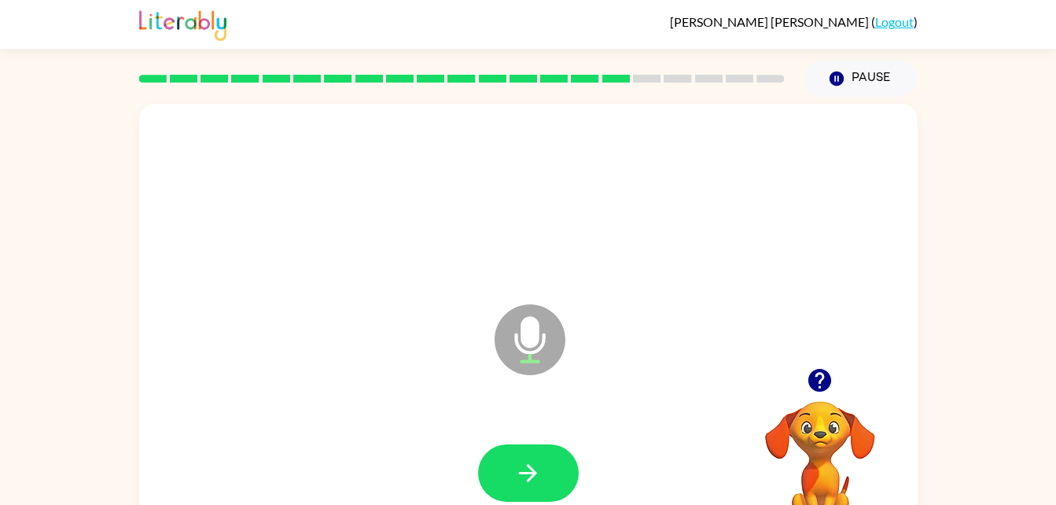
drag, startPoint x: 543, startPoint y: 460, endPoint x: 744, endPoint y: 504, distance: 205.3
click at [744, 504] on html "Ryan Smith ( Logout ) Pause Pause Microphone The Microphone is here when it is …" at bounding box center [528, 276] width 1056 height 553
click at [541, 459] on icon "button" at bounding box center [528, 473] width 28 height 28
click at [813, 392] on icon "button" at bounding box center [820, 381] width 28 height 28
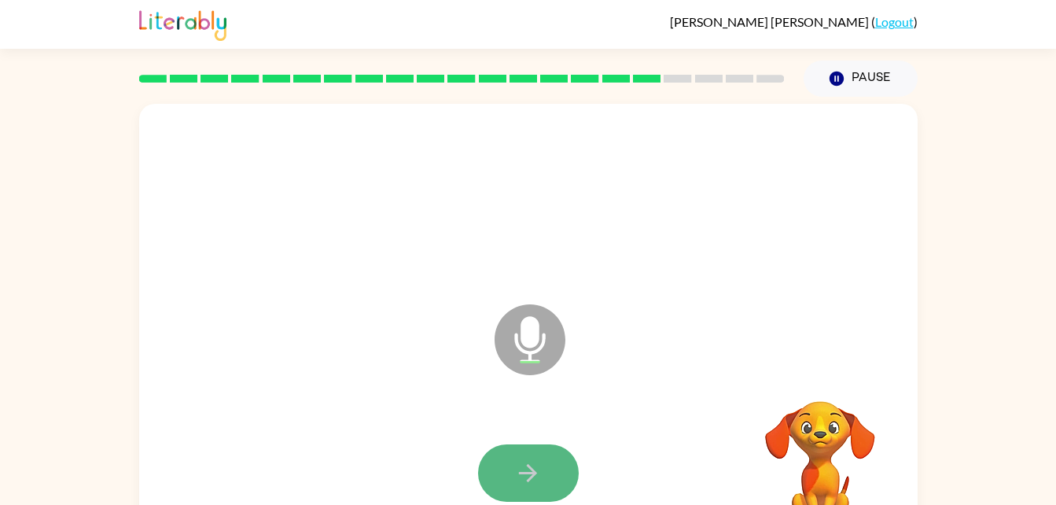
click at [541, 470] on icon "button" at bounding box center [528, 473] width 28 height 28
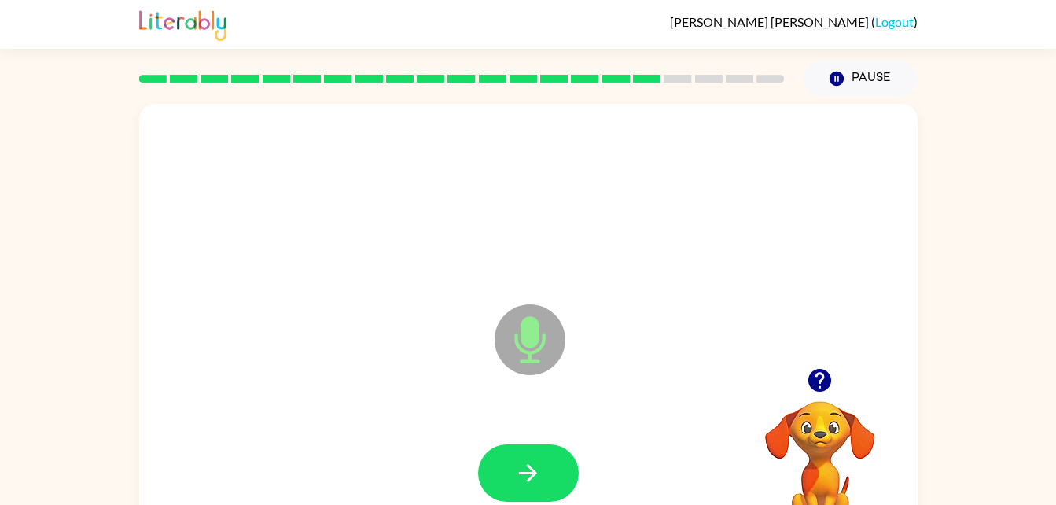
click at [541, 470] on icon "button" at bounding box center [528, 473] width 28 height 28
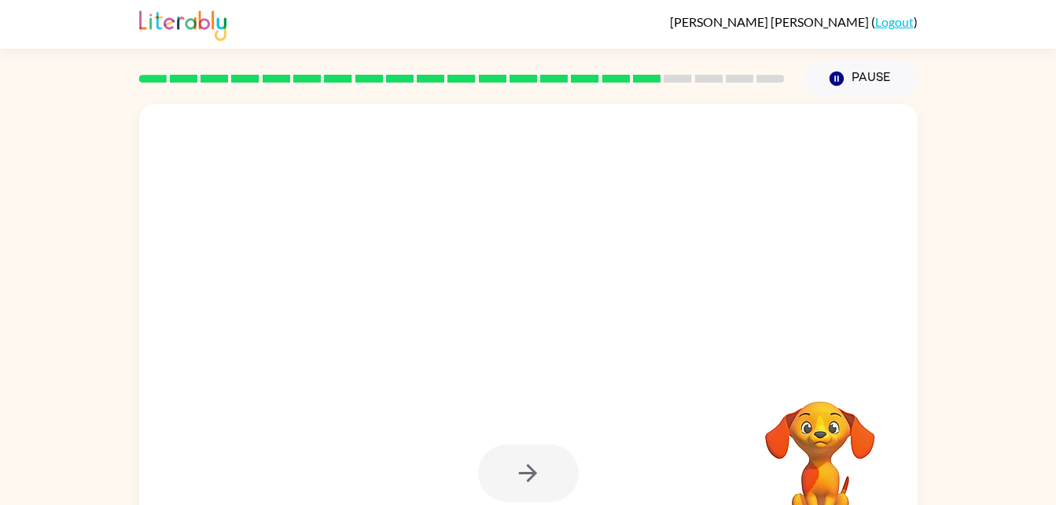
click at [541, 470] on div at bounding box center [528, 472] width 101 height 57
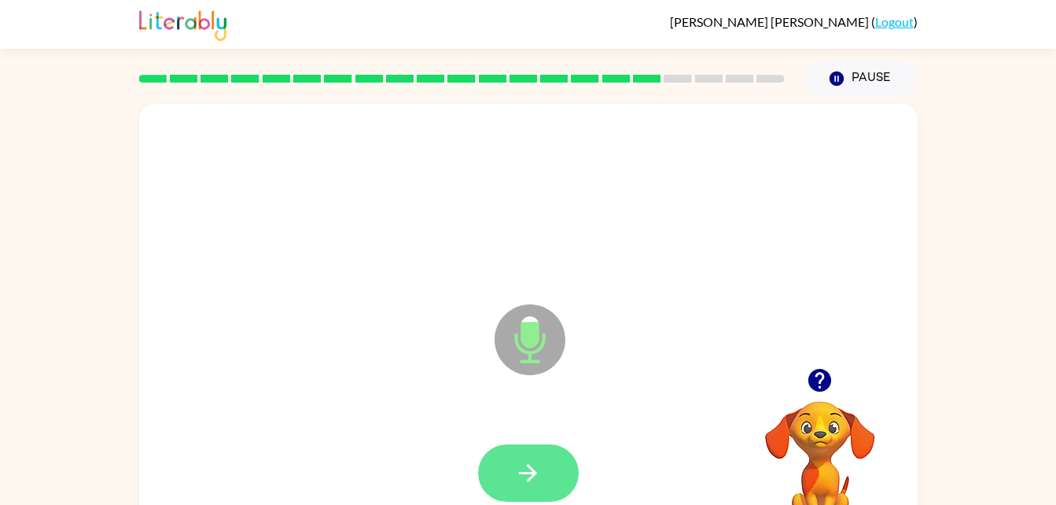
click at [543, 473] on button "button" at bounding box center [528, 472] width 101 height 57
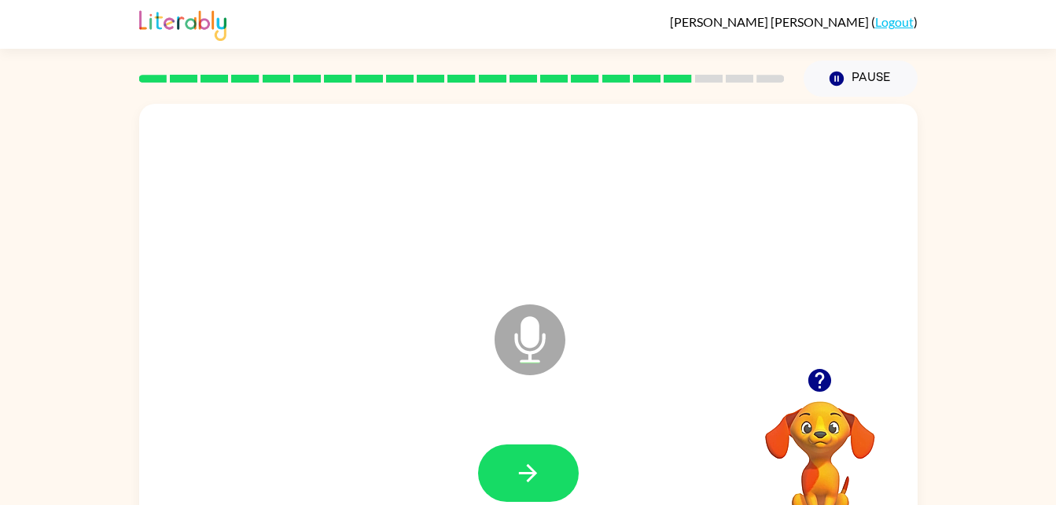
drag, startPoint x: 543, startPoint y: 473, endPoint x: 814, endPoint y: 229, distance: 364.8
click at [814, 229] on div "Microphone The Microphone is here when it is your turn to talk" at bounding box center [528, 328] width 779 height 449
click at [555, 457] on button "button" at bounding box center [528, 472] width 101 height 57
click at [549, 463] on button "button" at bounding box center [528, 472] width 101 height 57
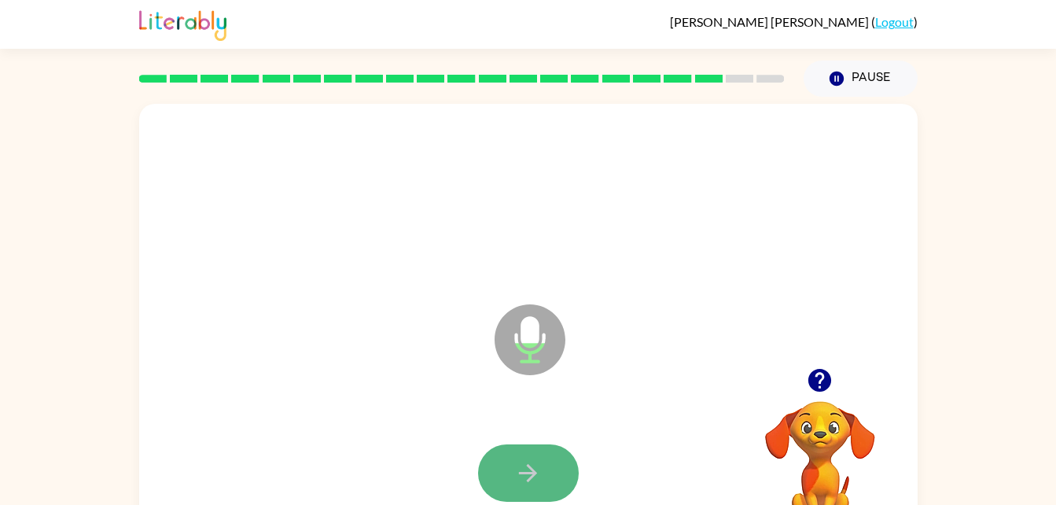
click at [549, 463] on button "button" at bounding box center [528, 472] width 101 height 57
click at [547, 471] on button "button" at bounding box center [528, 472] width 101 height 57
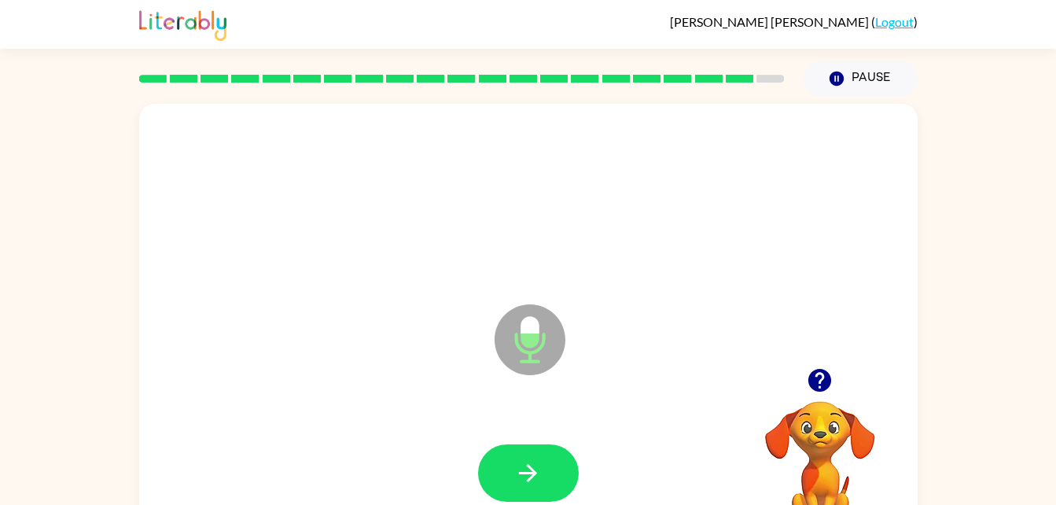
click at [543, 460] on button "button" at bounding box center [528, 472] width 101 height 57
